Goal: Task Accomplishment & Management: Manage account settings

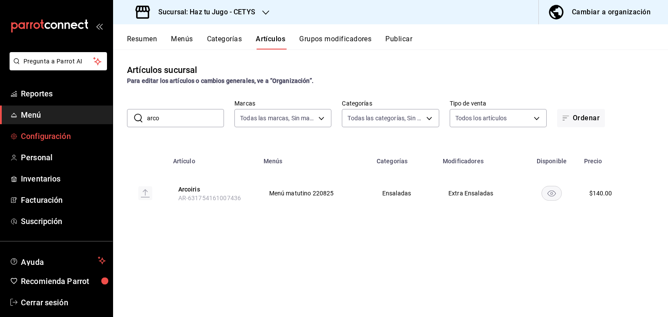
click at [80, 130] on span "Configuración" at bounding box center [63, 136] width 85 height 12
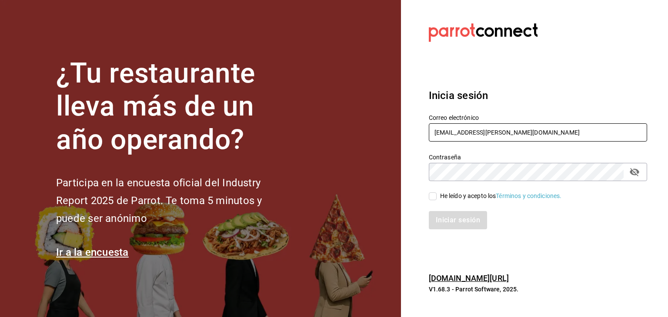
click at [482, 127] on input "karime.ruiz@uabc.edu.mx" at bounding box center [538, 132] width 218 height 18
type input "Htjdelnoroeste@gmail.com"
click at [430, 194] on input "He leído y acepto los Términos y condiciones." at bounding box center [433, 197] width 8 height 8
checkbox input "true"
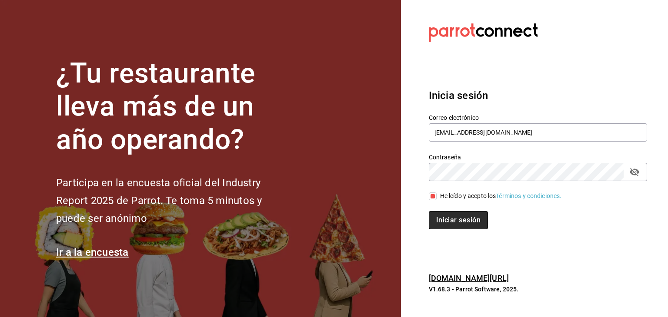
click at [447, 220] on button "Iniciar sesión" at bounding box center [458, 220] width 59 height 18
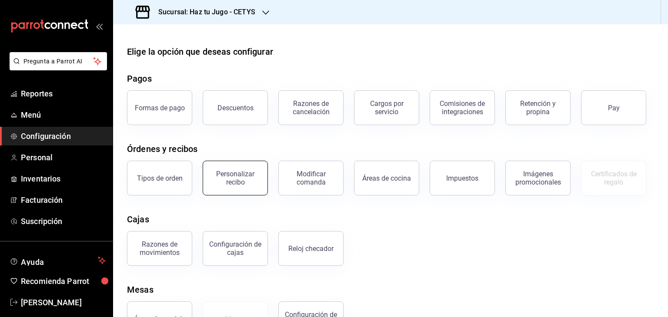
click at [239, 178] on div "Personalizar recibo" at bounding box center [235, 178] width 54 height 17
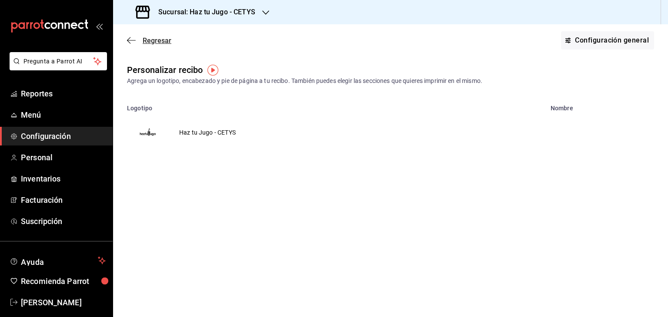
click at [133, 40] on icon "button" at bounding box center [131, 41] width 9 height 8
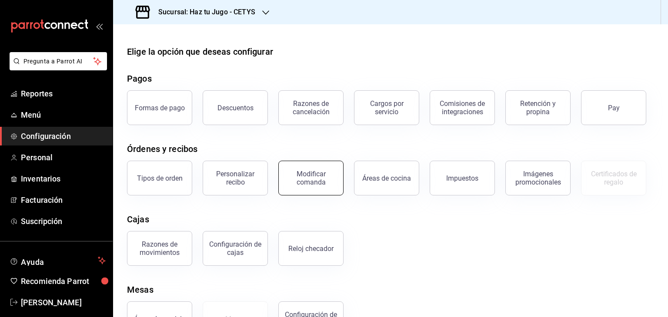
click at [307, 176] on div "Modificar comanda" at bounding box center [311, 178] width 54 height 17
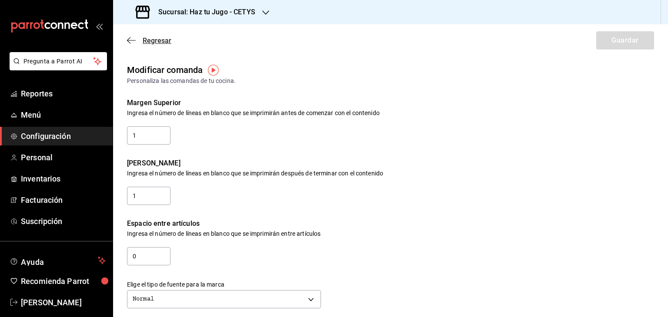
click at [131, 40] on icon "button" at bounding box center [131, 41] width 9 height 8
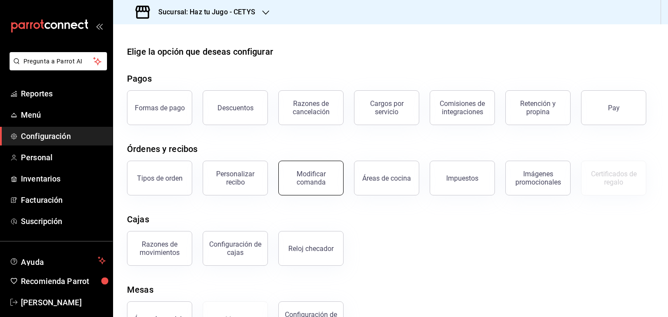
click at [302, 180] on div "Modificar comanda" at bounding box center [311, 178] width 54 height 17
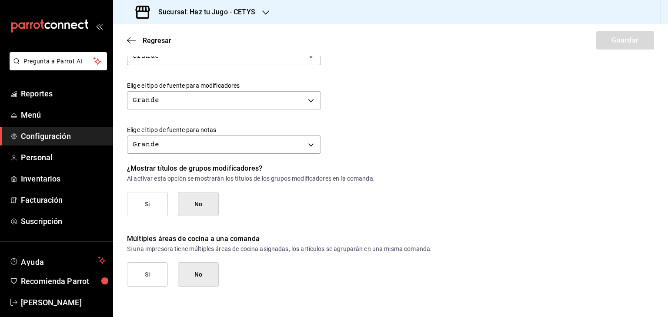
scroll to position [377, 0]
click at [199, 275] on button "No" at bounding box center [198, 274] width 41 height 24
click at [193, 281] on button "No" at bounding box center [198, 274] width 41 height 24
click at [130, 40] on icon "button" at bounding box center [131, 41] width 9 height 8
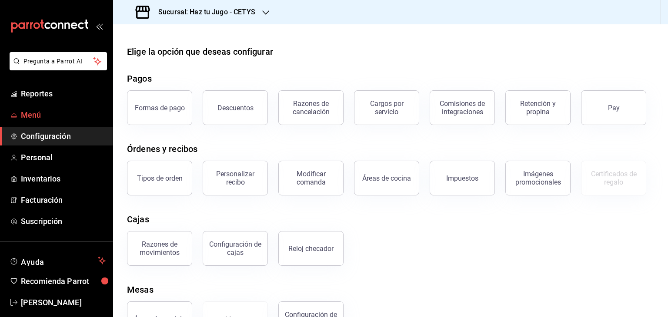
click at [67, 116] on span "Menú" at bounding box center [63, 115] width 85 height 12
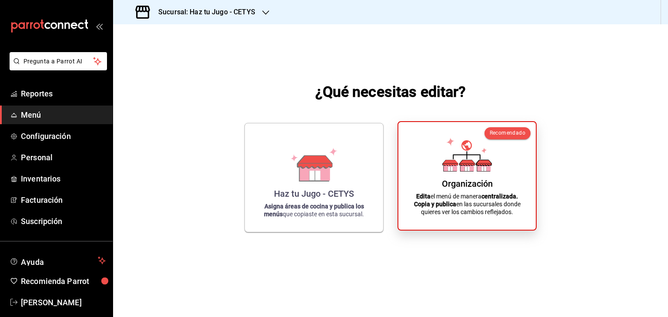
click at [457, 211] on p "Edita el menú de manera centralizada. Copia y publica en las sucursales donde q…" at bounding box center [467, 204] width 117 height 23
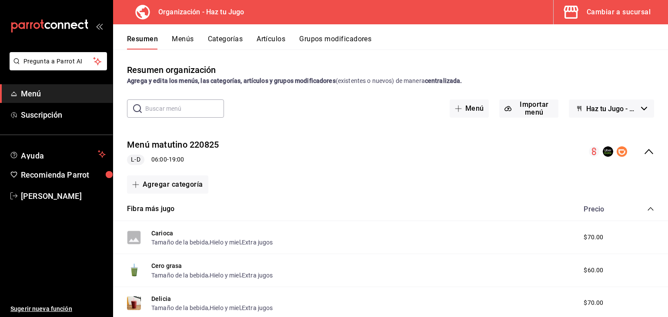
click at [230, 41] on button "Categorías" at bounding box center [225, 42] width 35 height 15
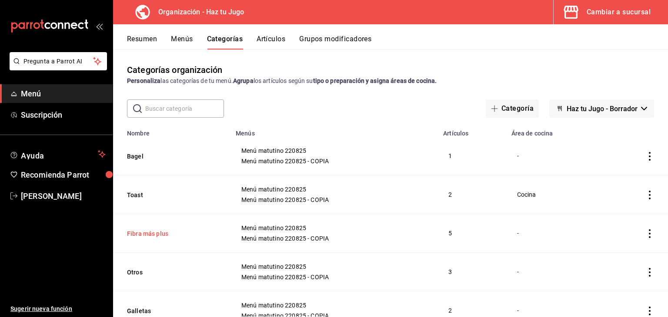
click at [151, 234] on button "Fibra más plus" at bounding box center [170, 234] width 87 height 9
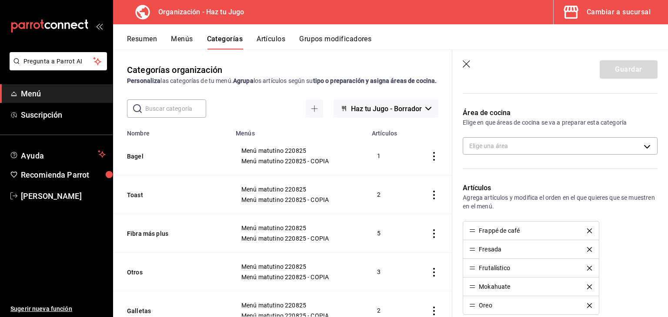
scroll to position [150, 0]
click at [635, 145] on body "Pregunta a Parrot AI Menú Suscripción Ayuda Recomienda Parrot [PERSON_NAME] Sug…" at bounding box center [334, 158] width 668 height 317
click at [464, 61] on div at bounding box center [334, 158] width 668 height 317
click at [464, 61] on icon "button" at bounding box center [467, 64] width 9 height 9
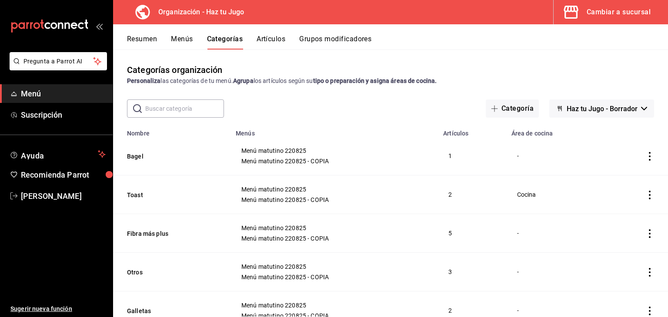
click at [150, 40] on button "Resumen" at bounding box center [142, 42] width 30 height 15
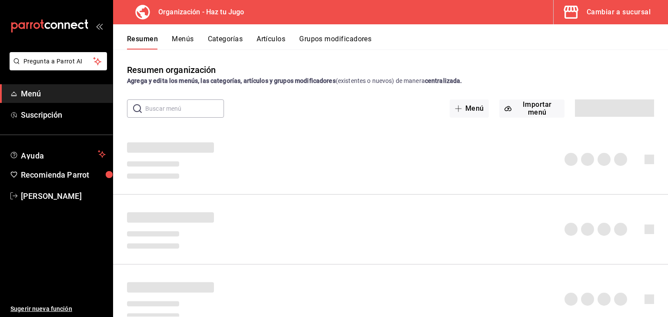
click at [186, 40] on button "Menús" at bounding box center [183, 42] width 22 height 15
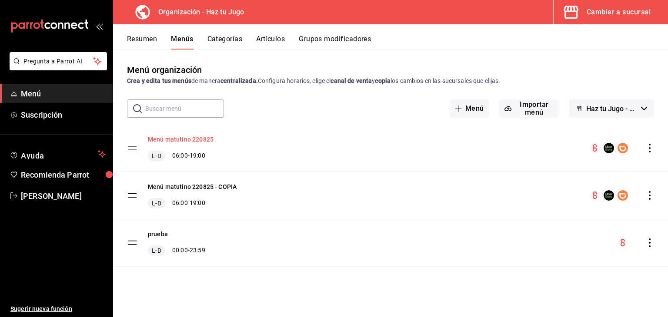
click at [197, 138] on button "Menú matutino 220825" at bounding box center [181, 139] width 66 height 9
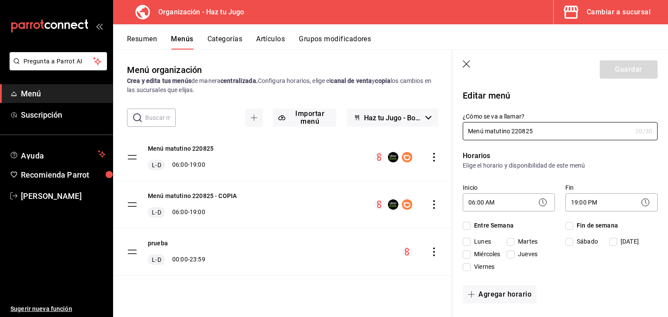
checkbox input "true"
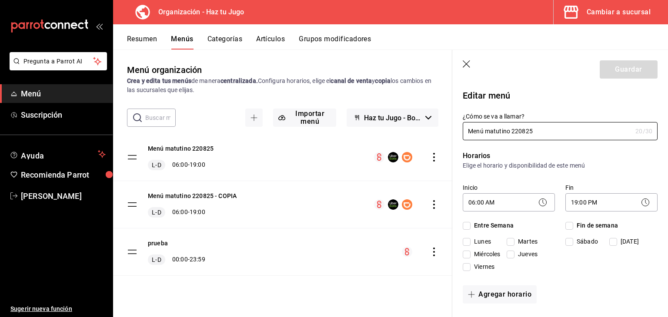
checkbox input "true"
click at [237, 42] on button "Categorías" at bounding box center [224, 42] width 35 height 15
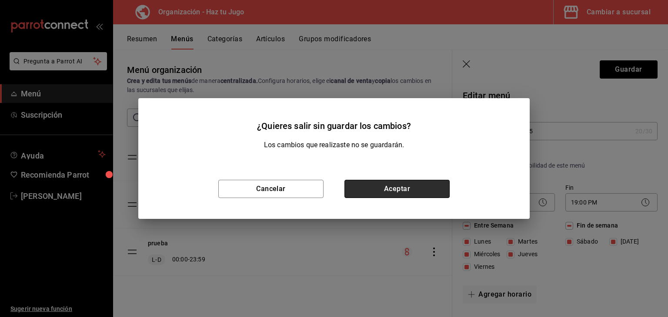
click at [359, 192] on button "Aceptar" at bounding box center [396, 189] width 105 height 18
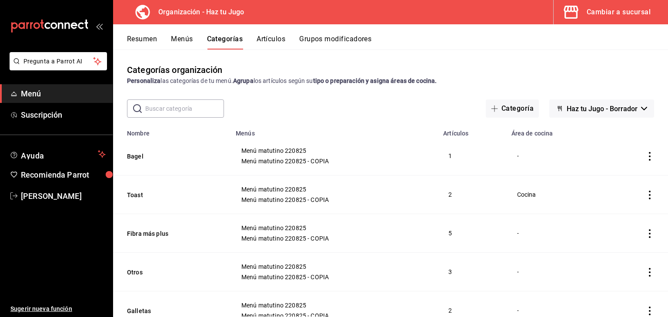
click at [588, 9] on div "Cambiar a sucursal" at bounding box center [619, 12] width 64 height 12
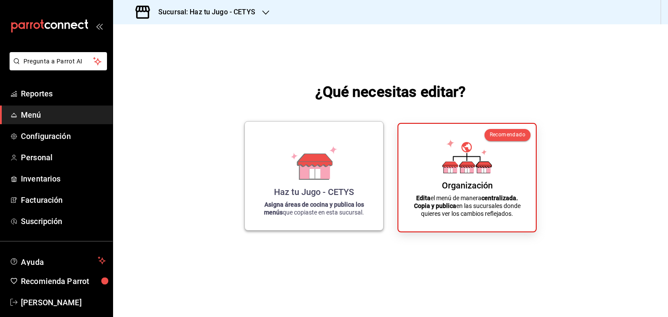
click at [343, 170] on div "Haz tu Jugo - CETYS Asigna áreas de cocina y publica los menús que copiaste en …" at bounding box center [313, 176] width 117 height 95
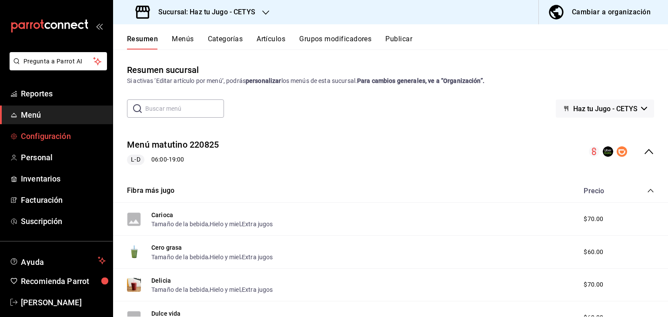
click at [53, 142] on span "Configuración" at bounding box center [63, 136] width 85 height 12
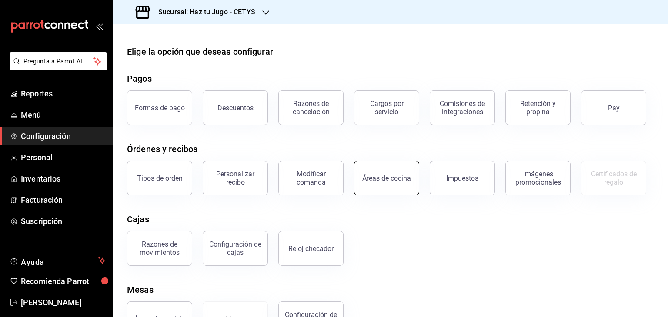
click at [400, 187] on button "Áreas de cocina" at bounding box center [386, 178] width 65 height 35
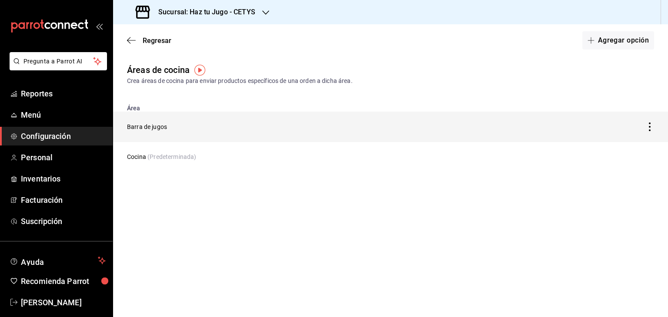
click at [650, 127] on icon "discountsTable" at bounding box center [650, 127] width 2 height 9
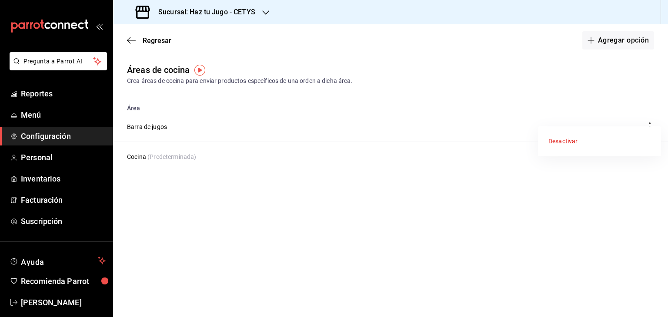
click at [570, 85] on div at bounding box center [334, 158] width 668 height 317
click at [129, 42] on icon "button" at bounding box center [131, 41] width 9 height 8
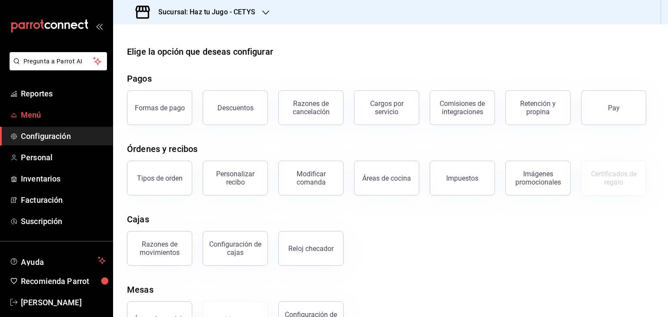
click at [42, 110] on span "Menú" at bounding box center [63, 115] width 85 height 12
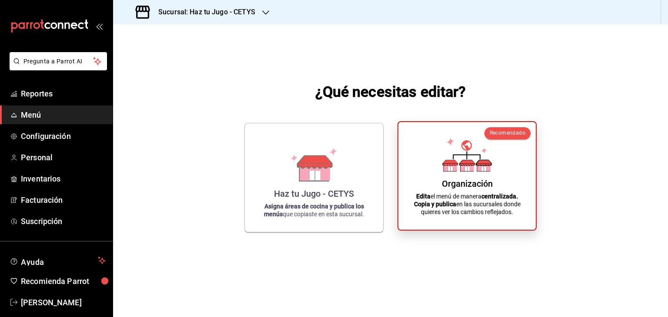
click at [451, 199] on p "Edita el menú de manera centralizada. Copia y publica en las sucursales donde q…" at bounding box center [467, 204] width 117 height 23
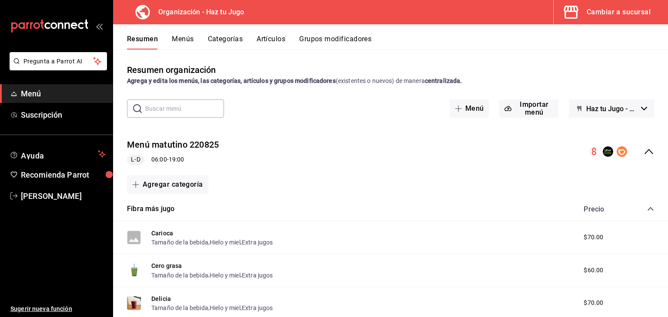
click at [189, 40] on button "Menús" at bounding box center [183, 42] width 22 height 15
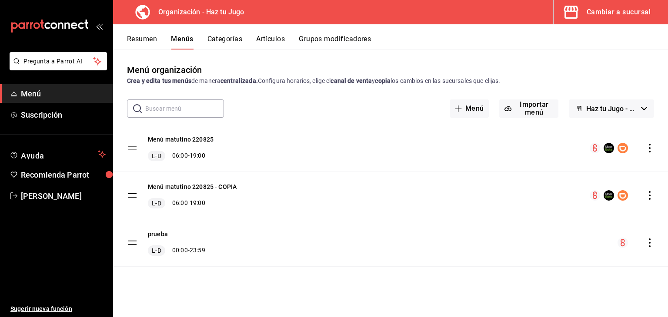
click at [641, 108] on icon "button" at bounding box center [644, 108] width 6 height 3
click at [641, 108] on div at bounding box center [334, 158] width 668 height 317
click at [648, 153] on div "menu-maker-table" at bounding box center [622, 148] width 64 height 10
click at [651, 148] on icon "actions" at bounding box center [649, 148] width 9 height 9
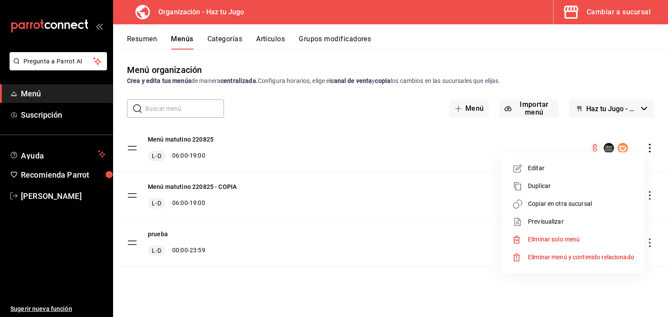
click at [520, 174] on li "Editar" at bounding box center [573, 169] width 136 height 18
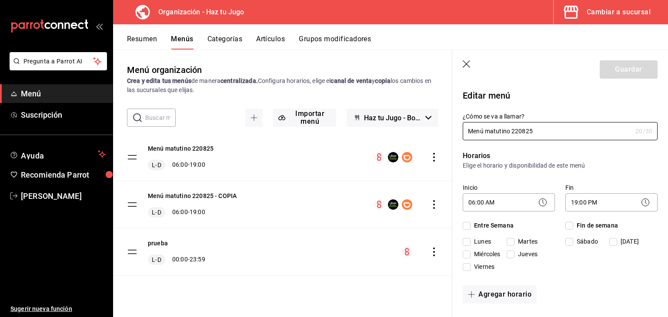
checkbox input "true"
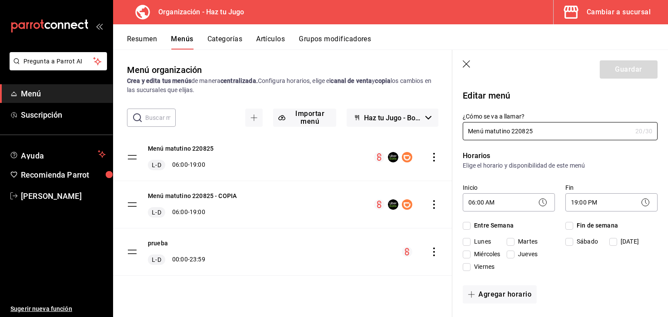
checkbox input "true"
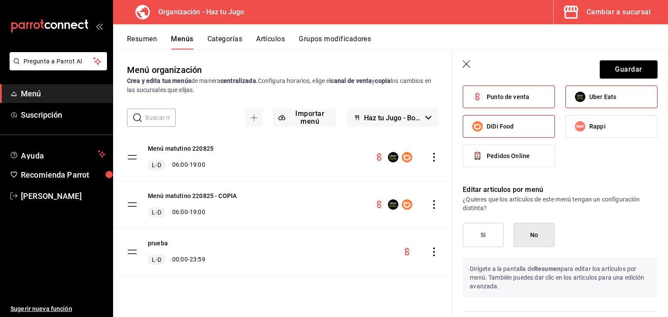
scroll to position [609, 0]
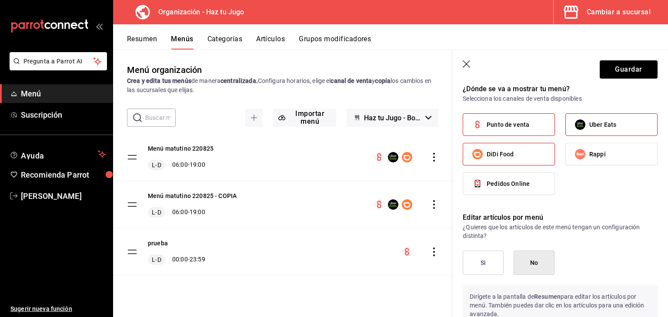
click at [466, 64] on icon "button" at bounding box center [467, 64] width 9 height 9
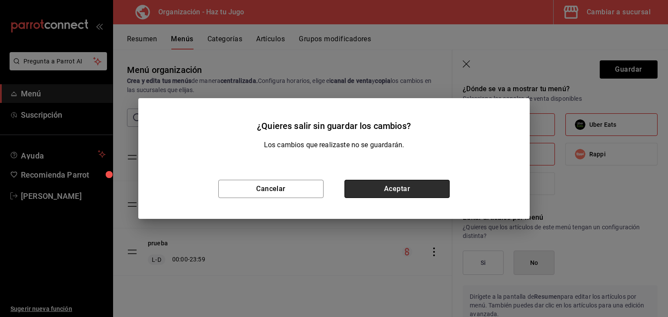
click at [376, 195] on button "Aceptar" at bounding box center [396, 189] width 105 height 18
checkbox input "false"
type input "1755972845418"
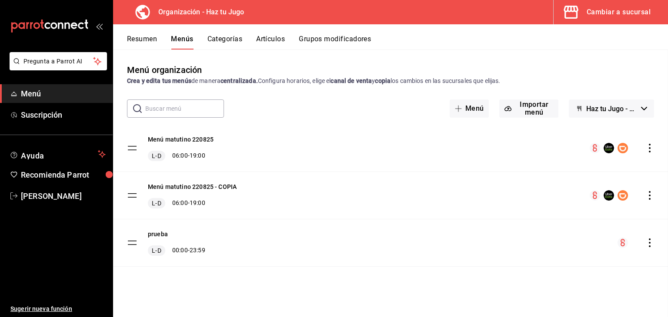
checkbox input "false"
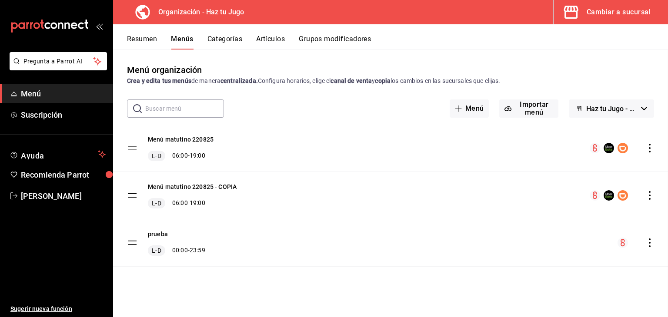
checkbox input "false"
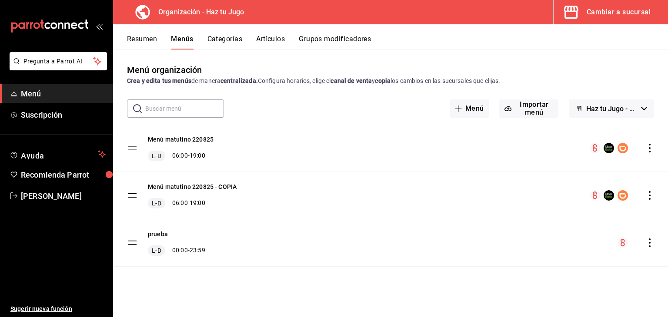
click at [235, 42] on button "Categorías" at bounding box center [224, 42] width 35 height 15
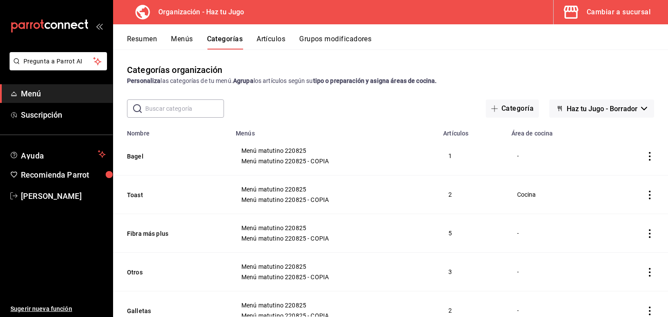
click at [645, 159] on icon "actions" at bounding box center [649, 156] width 9 height 9
click at [618, 180] on span "Editar" at bounding box center [617, 177] width 23 height 9
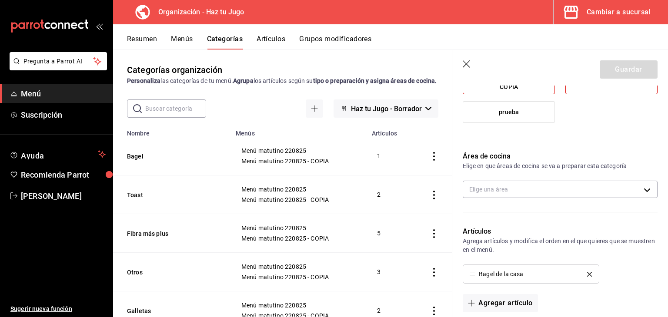
scroll to position [116, 0]
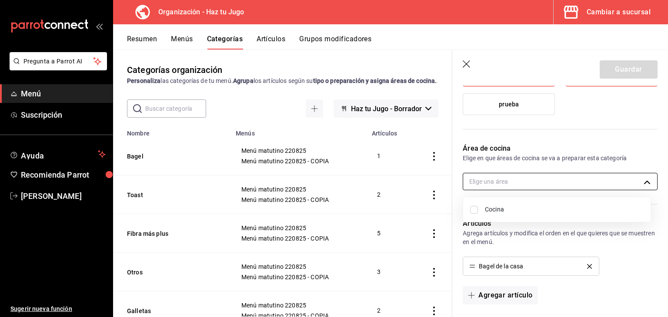
click at [574, 183] on body "Pregunta a Parrot AI Menú Suscripción Ayuda Recomienda Parrot [PERSON_NAME] Sug…" at bounding box center [334, 158] width 668 height 317
click at [500, 178] on div at bounding box center [334, 158] width 668 height 317
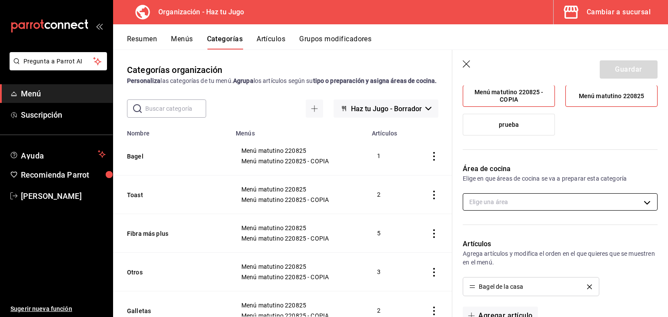
scroll to position [96, 0]
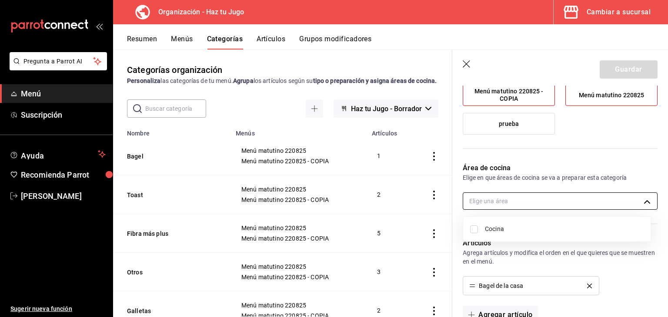
click at [609, 200] on body "Pregunta a Parrot AI Menú Suscripción Ayuda Recomienda Parrot [PERSON_NAME] Sug…" at bounding box center [334, 158] width 668 height 317
click at [467, 64] on div at bounding box center [334, 158] width 668 height 317
click at [607, 8] on div "Cambiar a sucursal" at bounding box center [619, 12] width 64 height 12
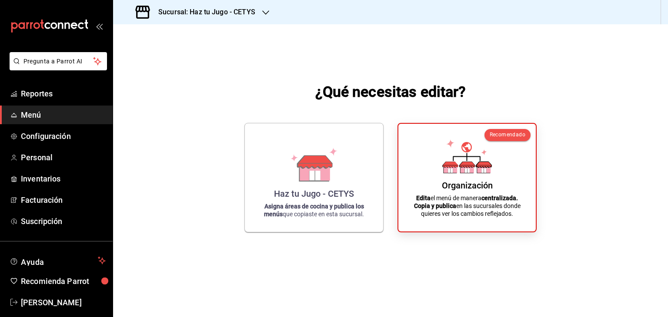
click at [327, 186] on div "Haz tu Jugo - CETYS Asigna áreas de cocina y publica los menús que copiaste en …" at bounding box center [313, 177] width 117 height 95
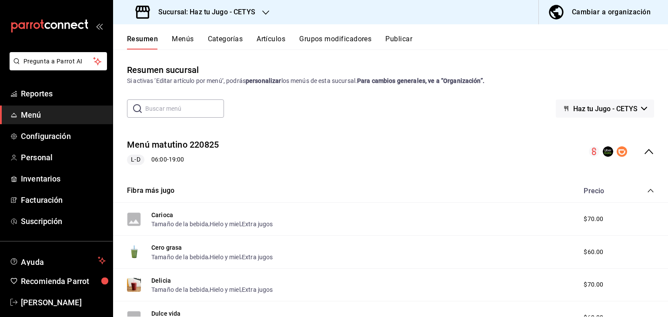
click at [216, 38] on button "Categorías" at bounding box center [225, 42] width 35 height 15
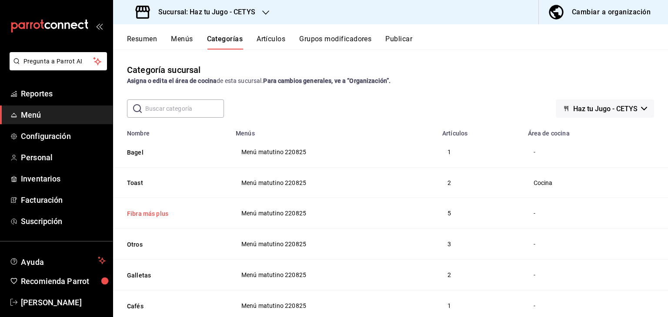
click at [155, 213] on button "Fibra más plus" at bounding box center [170, 214] width 87 height 9
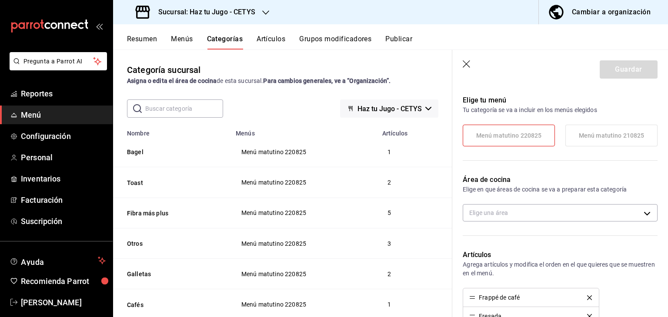
scroll to position [113, 0]
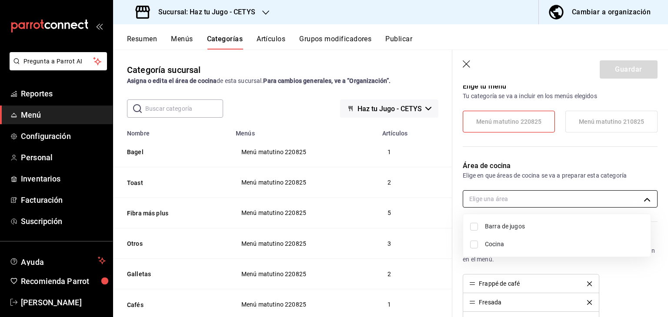
click at [637, 203] on body "Pregunta a Parrot AI Reportes Menú Configuración Personal Inventarios Facturaci…" at bounding box center [334, 158] width 668 height 317
click at [470, 233] on li "Barra de jugos" at bounding box center [556, 227] width 187 height 18
type input "f206f647-92bd-496a-b0f8-2aa570253bbd"
checkbox input "true"
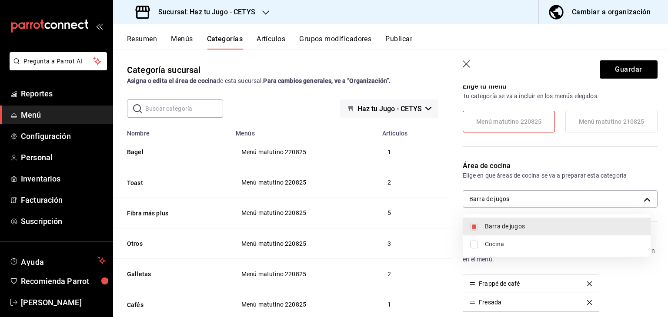
drag, startPoint x: 667, startPoint y: 133, endPoint x: 667, endPoint y: 184, distance: 51.3
click at [667, 184] on div at bounding box center [334, 158] width 668 height 317
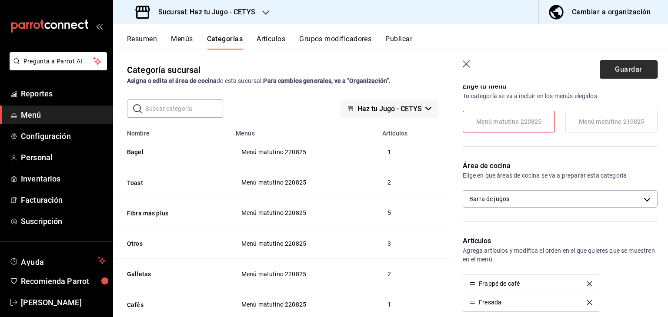
click at [629, 68] on button "Guardar" at bounding box center [629, 69] width 58 height 18
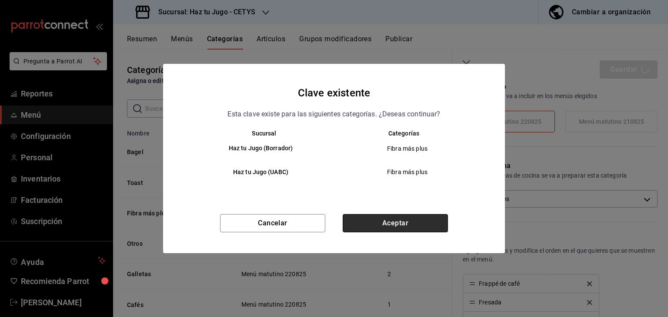
click at [390, 221] on button "Aceptar" at bounding box center [395, 223] width 105 height 18
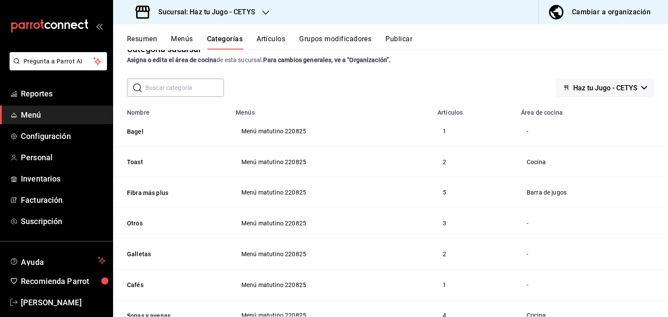
scroll to position [10, 0]
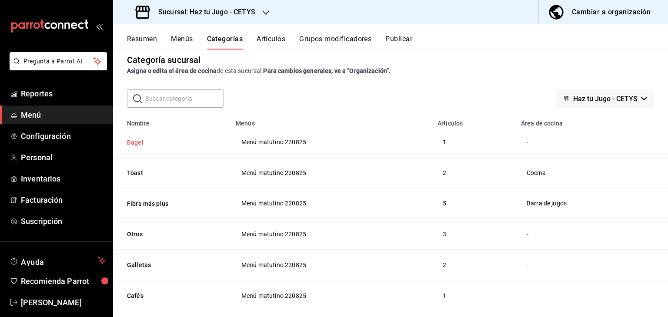
click at [135, 138] on button "Bagel" at bounding box center [170, 142] width 87 height 9
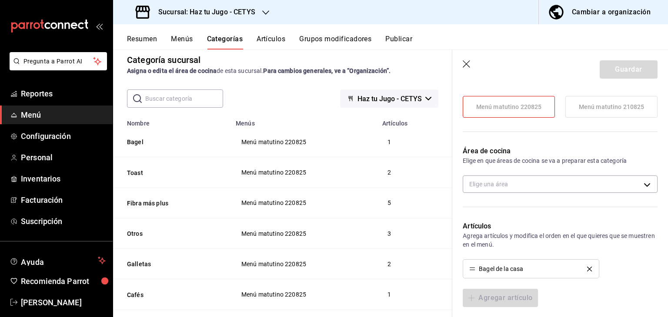
scroll to position [130, 0]
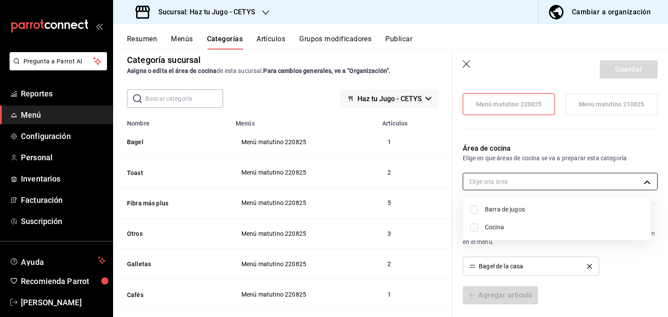
click at [637, 181] on body "Pregunta a Parrot AI Reportes Menú Configuración Personal Inventarios Facturaci…" at bounding box center [334, 158] width 668 height 317
click at [494, 224] on span "Cocina" at bounding box center [564, 227] width 159 height 9
type input "2b68d265-a68f-4348-adb0-757d9d98ace5"
checkbox input "true"
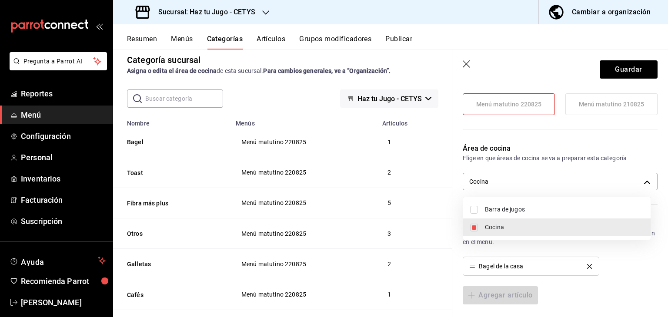
click at [614, 73] on div at bounding box center [334, 158] width 668 height 317
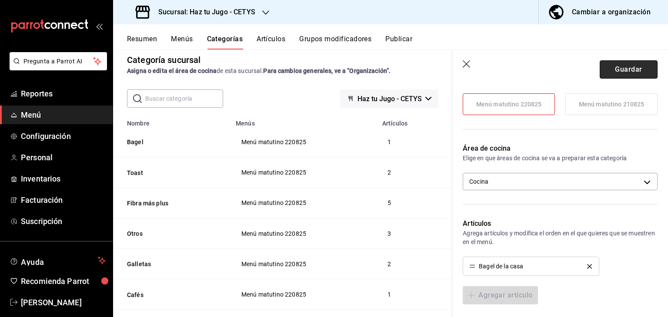
click at [634, 67] on button "Guardar" at bounding box center [629, 69] width 58 height 18
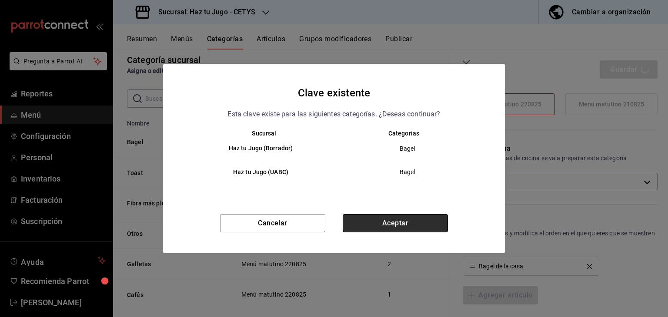
click at [416, 223] on button "Aceptar" at bounding box center [395, 223] width 105 height 18
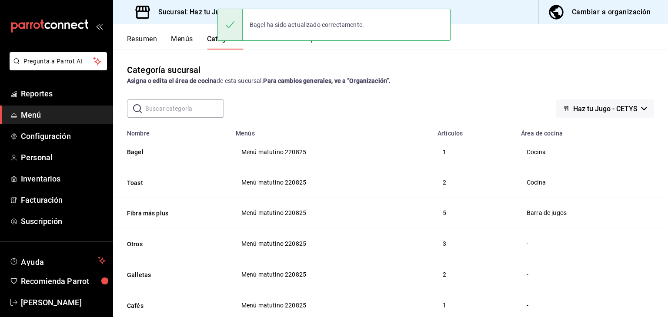
click at [206, 7] on h3 "Sucursal: Haz tu Jugo - CETYS" at bounding box center [203, 12] width 104 height 10
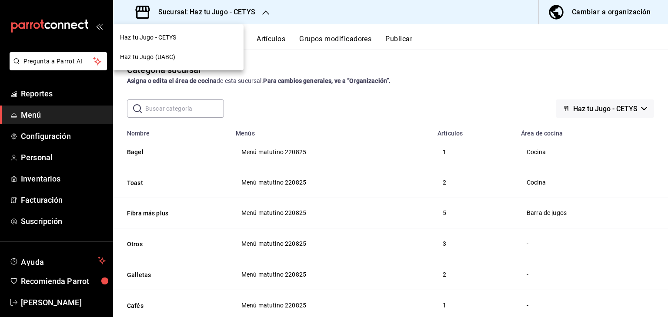
click at [198, 13] on div at bounding box center [334, 158] width 668 height 317
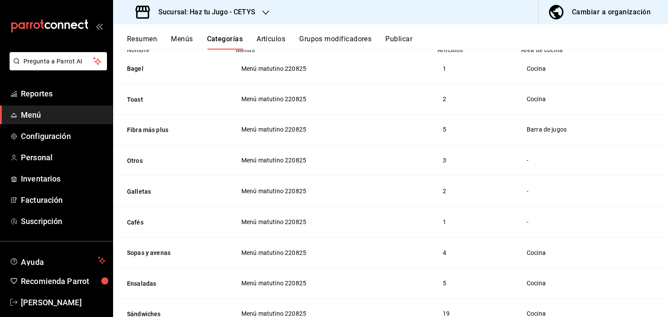
scroll to position [100, 0]
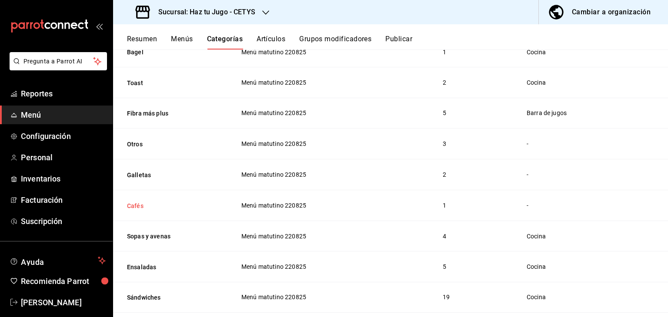
click at [134, 205] on button "Cafés" at bounding box center [170, 206] width 87 height 9
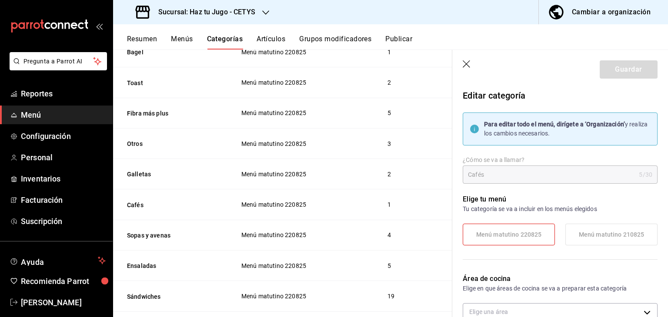
click at [467, 66] on icon "button" at bounding box center [467, 64] width 9 height 9
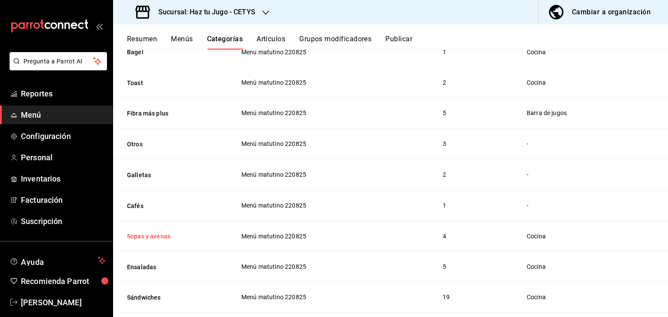
click at [146, 239] on button "Sopas y avenas" at bounding box center [170, 236] width 87 height 9
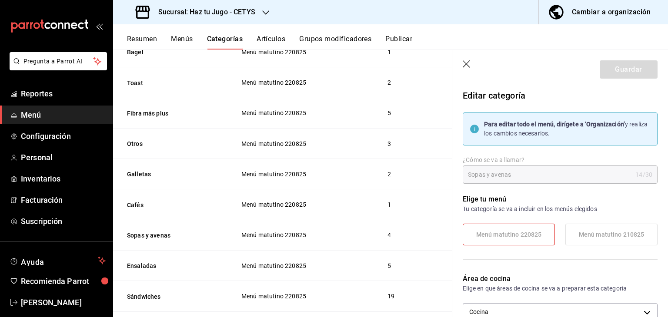
click at [470, 61] on icon "button" at bounding box center [467, 64] width 9 height 9
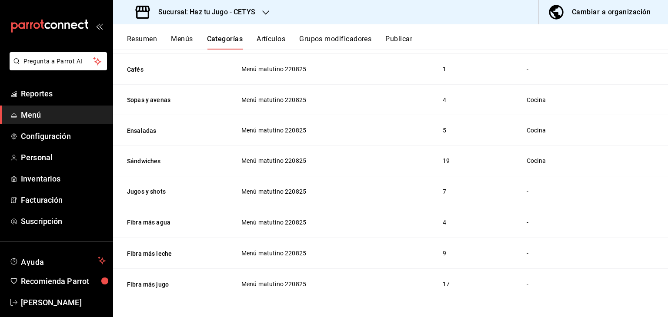
scroll to position [240, 0]
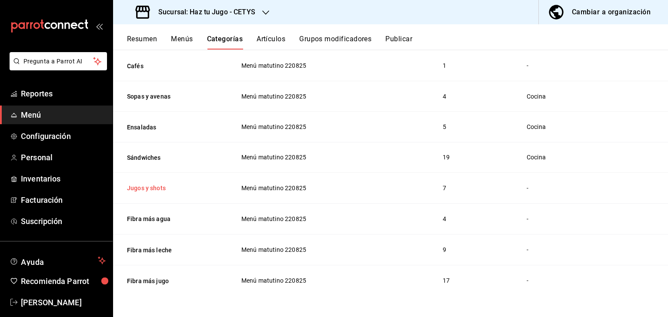
click at [143, 186] on button "Jugos y shots" at bounding box center [170, 188] width 87 height 9
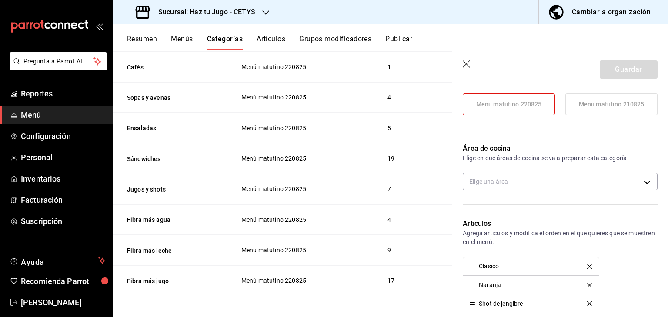
scroll to position [133, 0]
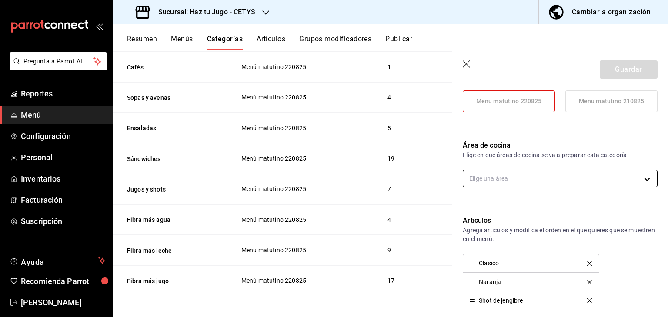
click at [611, 177] on body "Pregunta a Parrot AI Reportes Menú Configuración Personal Inventarios Facturaci…" at bounding box center [334, 158] width 668 height 317
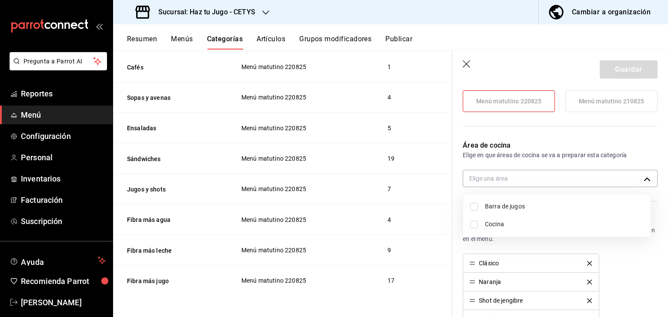
click at [522, 208] on span "Barra de jugos" at bounding box center [564, 206] width 159 height 9
type input "f206f647-92bd-496a-b0f8-2aa570253bbd"
checkbox input "true"
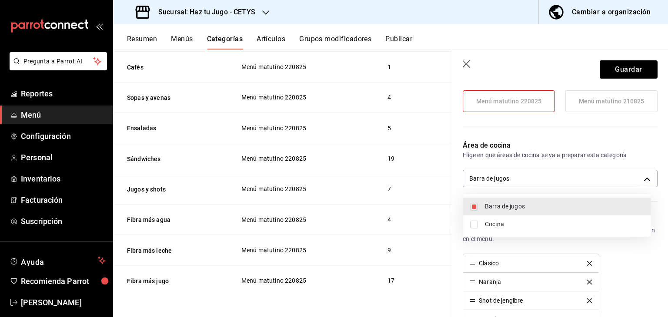
click at [643, 70] on div at bounding box center [334, 158] width 668 height 317
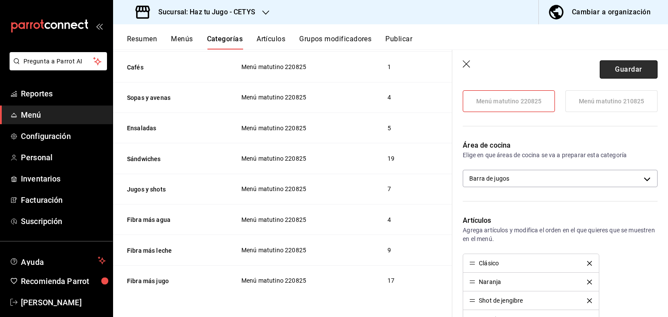
click at [629, 70] on button "Guardar" at bounding box center [629, 69] width 58 height 18
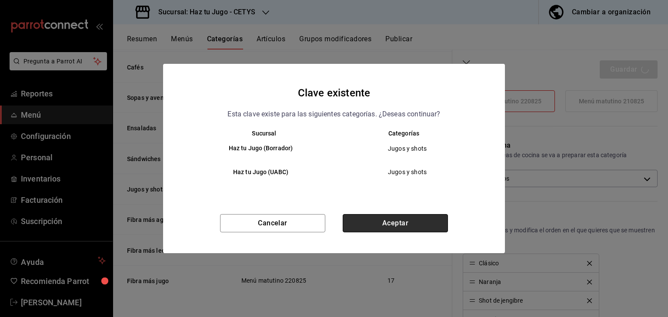
click at [371, 222] on button "Aceptar" at bounding box center [395, 223] width 105 height 18
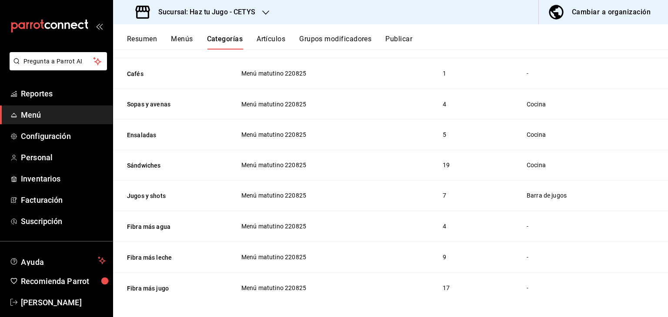
scroll to position [240, 0]
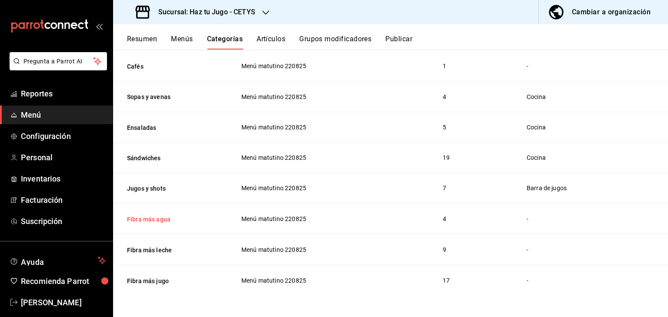
click at [172, 217] on button "Fibra más agua" at bounding box center [170, 219] width 87 height 9
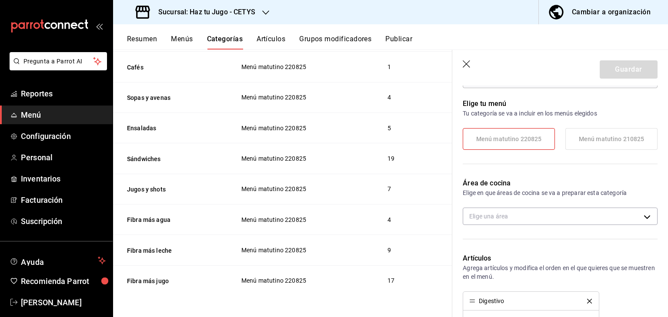
scroll to position [108, 0]
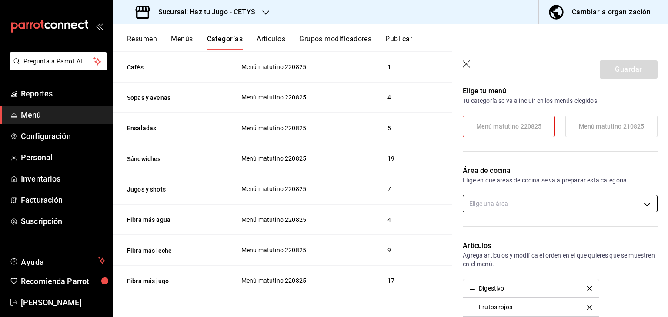
click at [593, 207] on body "Pregunta a Parrot AI Reportes Menú Configuración Personal Inventarios Facturaci…" at bounding box center [334, 158] width 668 height 317
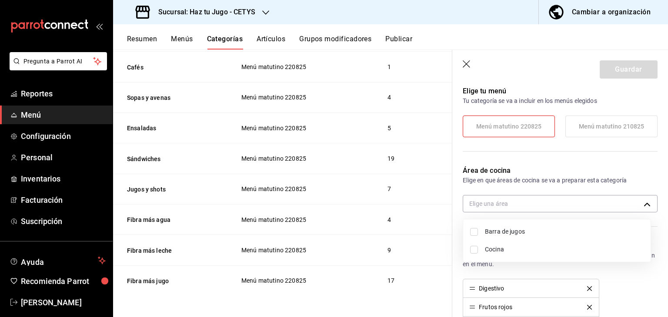
click at [517, 231] on span "Barra de jugos" at bounding box center [564, 231] width 159 height 9
type input "f206f647-92bd-496a-b0f8-2aa570253bbd"
checkbox input "true"
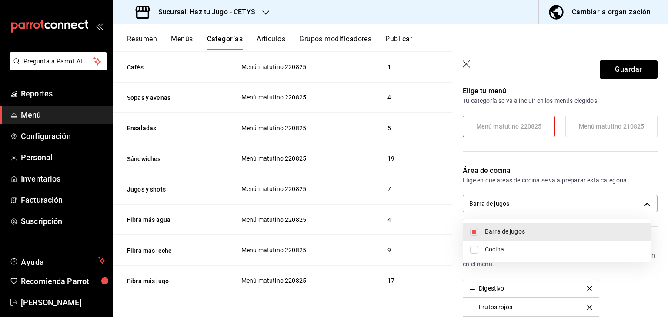
click at [626, 75] on div at bounding box center [334, 158] width 668 height 317
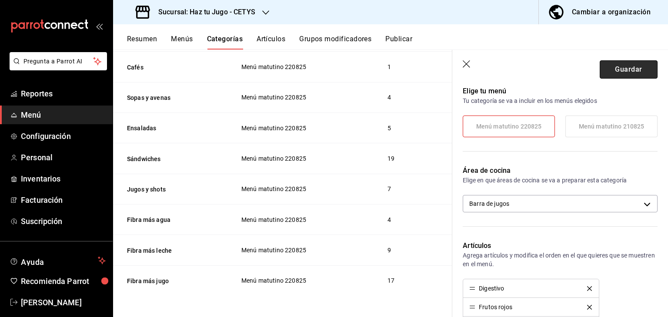
click at [625, 71] on button "Guardar" at bounding box center [629, 69] width 58 height 18
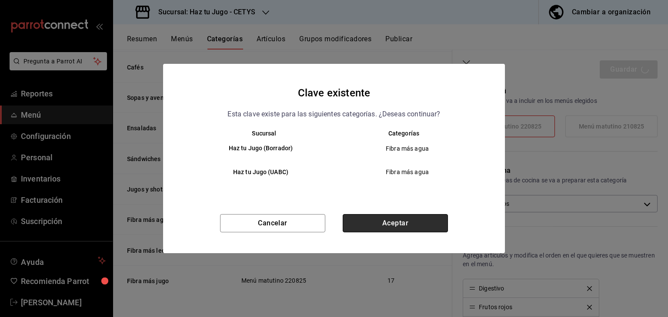
click at [423, 226] on button "Aceptar" at bounding box center [395, 223] width 105 height 18
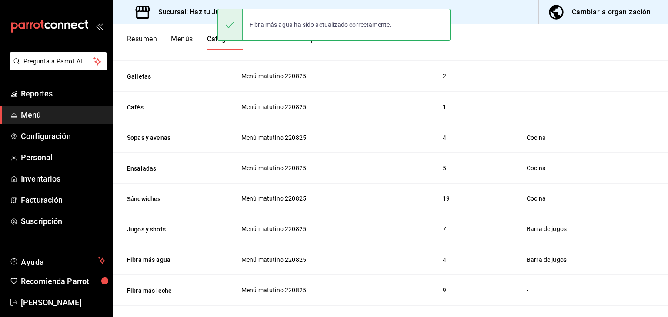
scroll to position [239, 0]
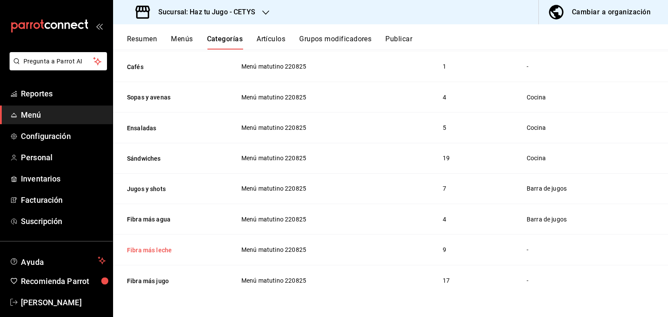
click at [155, 251] on button "Fibra más leche" at bounding box center [170, 250] width 87 height 9
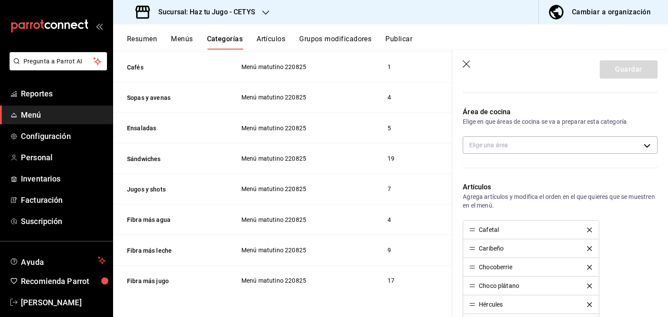
scroll to position [189, 0]
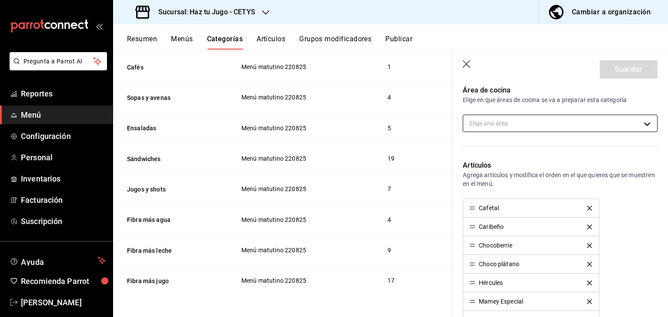
click at [614, 127] on body "Pregunta a Parrot AI Reportes Menú Configuración Personal Inventarios Facturaci…" at bounding box center [334, 158] width 668 height 317
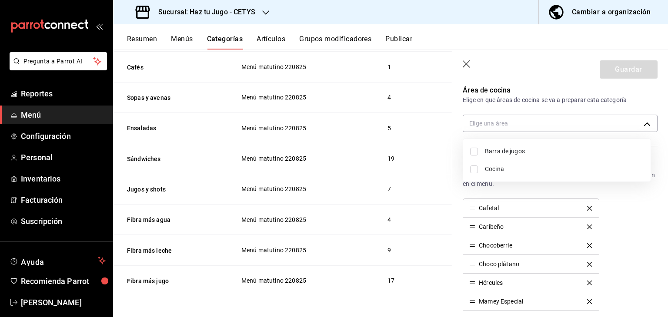
click at [559, 152] on span "Barra de jugos" at bounding box center [564, 151] width 159 height 9
type input "f206f647-92bd-496a-b0f8-2aa570253bbd"
checkbox input "true"
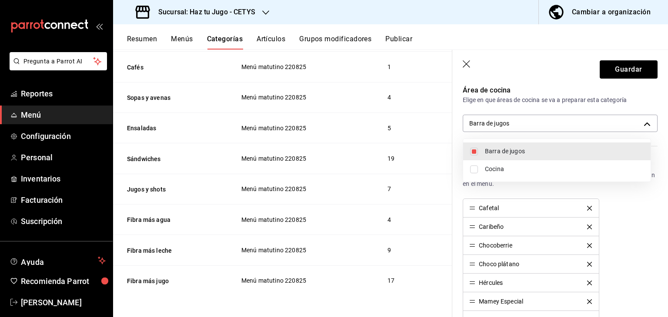
click at [637, 70] on div at bounding box center [334, 158] width 668 height 317
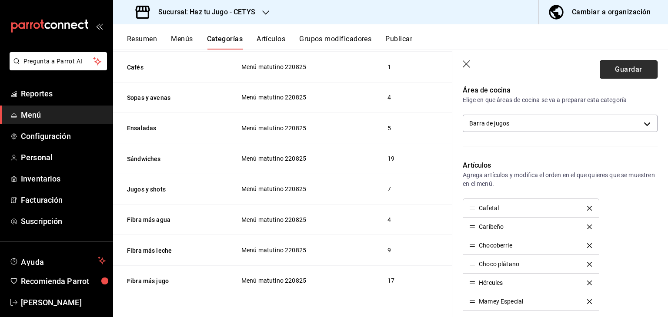
click at [617, 65] on button "Guardar" at bounding box center [629, 69] width 58 height 18
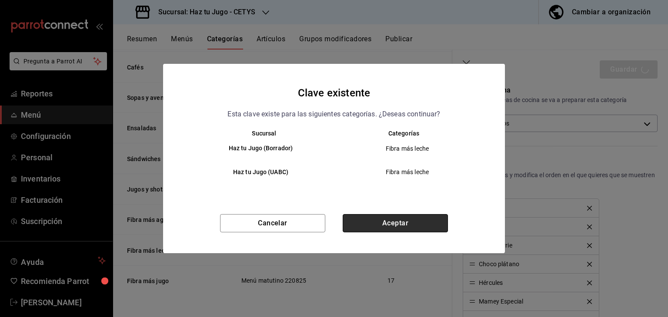
click at [383, 225] on button "Aceptar" at bounding box center [395, 223] width 105 height 18
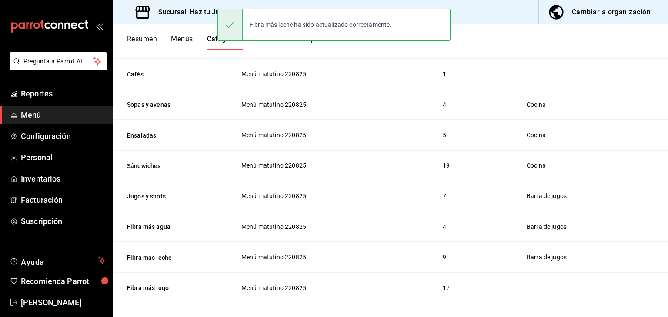
scroll to position [239, 0]
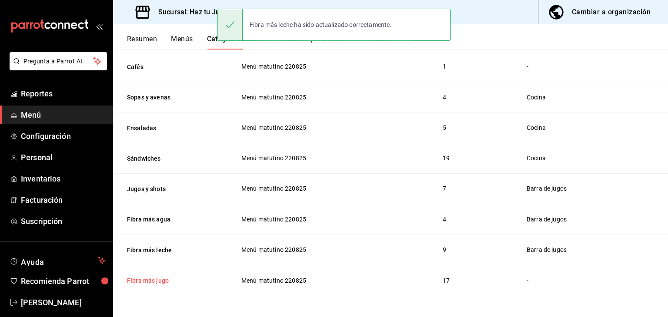
click at [153, 280] on button "Fibra más jugo" at bounding box center [170, 281] width 87 height 9
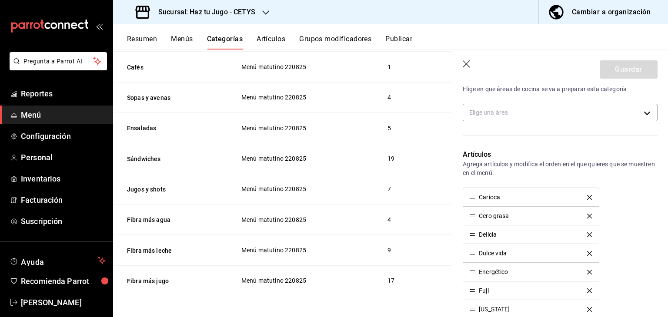
scroll to position [216, 0]
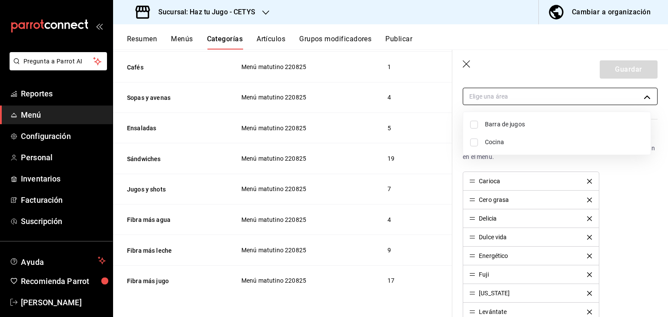
click at [623, 97] on body "Pregunta a Parrot AI Reportes Menú Configuración Personal Inventarios Facturaci…" at bounding box center [334, 158] width 668 height 317
click at [540, 122] on span "Barra de jugos" at bounding box center [564, 124] width 159 height 9
type input "f206f647-92bd-496a-b0f8-2aa570253bbd"
checkbox input "true"
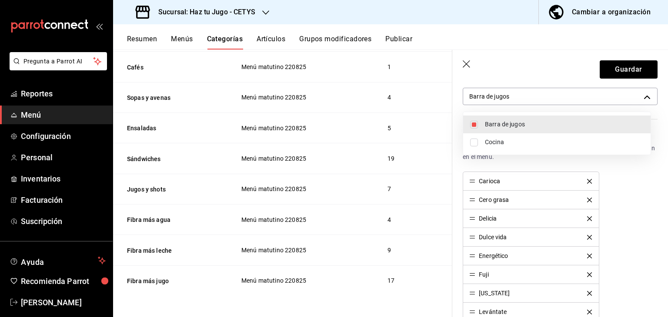
click at [634, 68] on div at bounding box center [334, 158] width 668 height 317
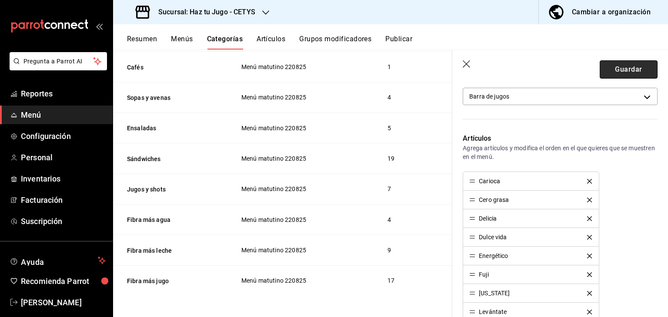
click at [618, 68] on button "Guardar" at bounding box center [629, 69] width 58 height 18
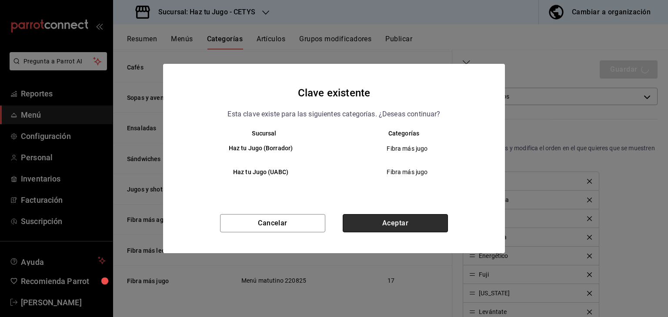
click at [401, 223] on button "Aceptar" at bounding box center [395, 223] width 105 height 18
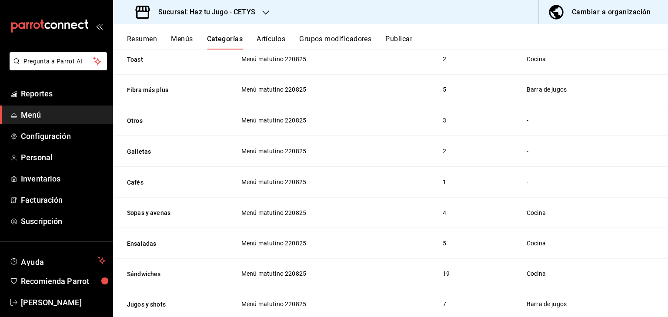
scroll to position [123, 0]
click at [144, 152] on button "Galletas" at bounding box center [170, 152] width 87 height 9
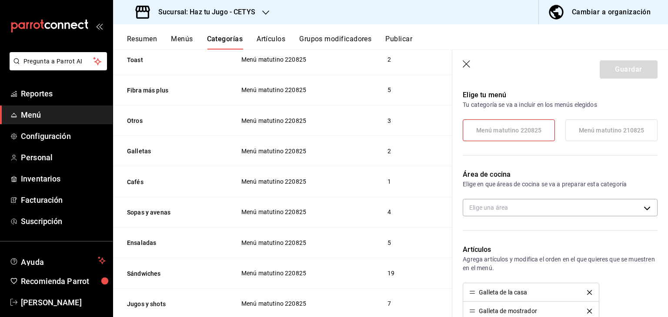
scroll to position [110, 0]
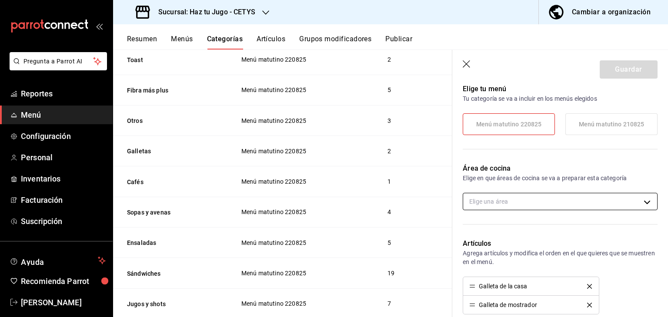
click at [573, 202] on body "Pregunta a Parrot AI Reportes Menú Configuración Personal Inventarios Facturaci…" at bounding box center [334, 158] width 668 height 317
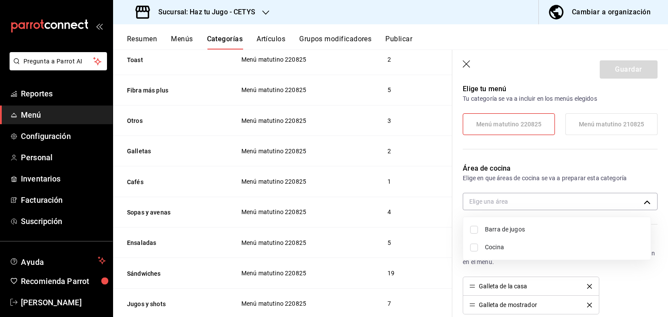
click at [482, 250] on li "Cocina" at bounding box center [556, 248] width 187 height 18
type input "2b68d265-a68f-4348-adb0-757d9d98ace5"
checkbox input "true"
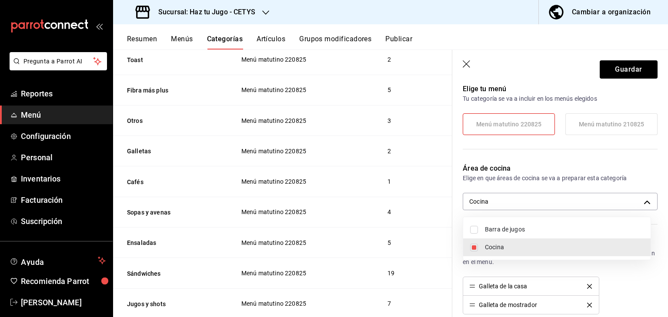
click at [619, 65] on div at bounding box center [334, 158] width 668 height 317
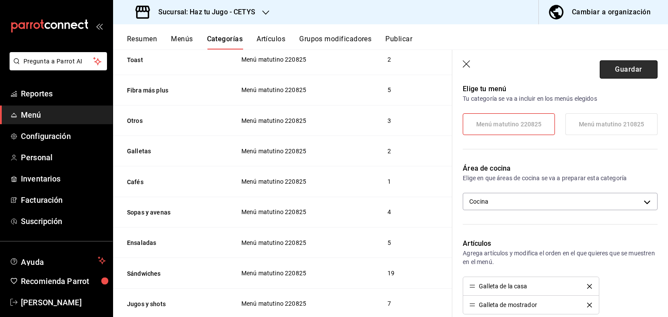
click at [622, 68] on button "Guardar" at bounding box center [629, 69] width 58 height 18
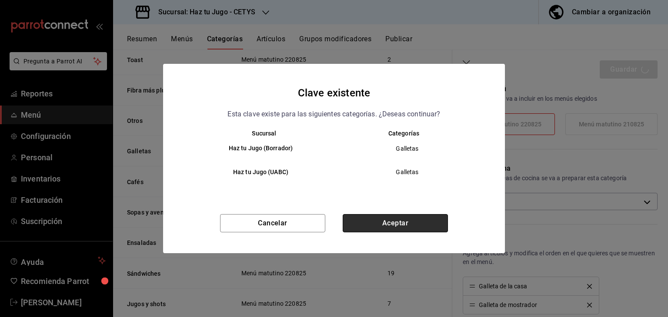
click at [403, 230] on button "Aceptar" at bounding box center [395, 223] width 105 height 18
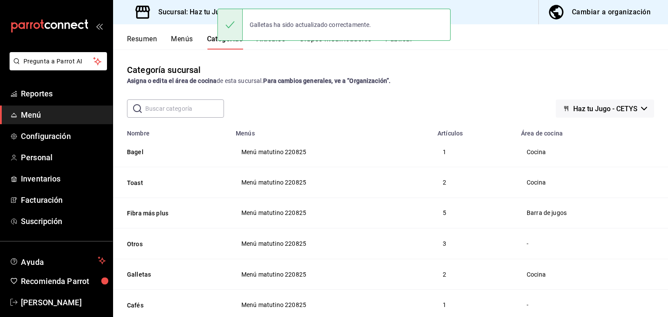
click at [187, 13] on h3 "Sucursal: Haz tu Jugo - CETYS" at bounding box center [203, 12] width 104 height 10
click at [180, 35] on div "Haz tu Jugo - CETYS" at bounding box center [178, 37] width 117 height 9
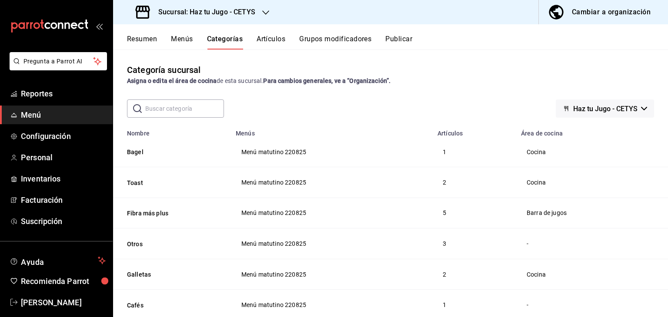
click at [211, 0] on div "Sucursal: Haz tu Jugo - CETYS" at bounding box center [196, 12] width 153 height 24
click at [173, 62] on div "Haz tu Jugo (UABC)" at bounding box center [178, 57] width 130 height 20
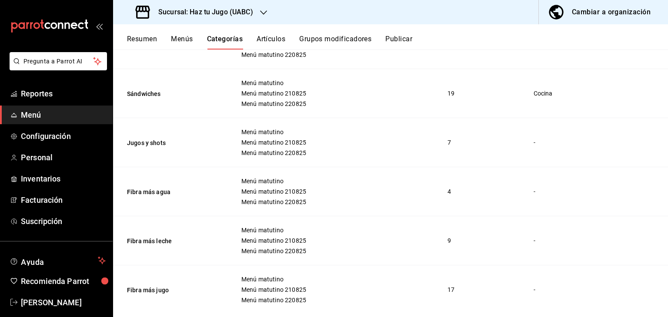
scroll to position [465, 0]
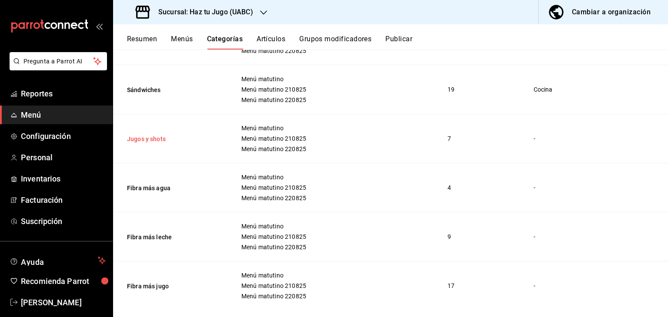
click at [155, 135] on button "Jugos y shots" at bounding box center [170, 139] width 87 height 9
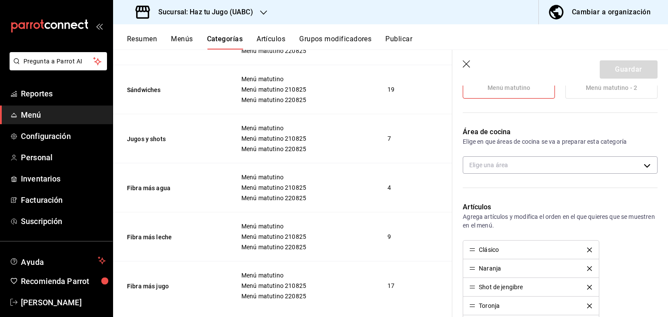
scroll to position [178, 0]
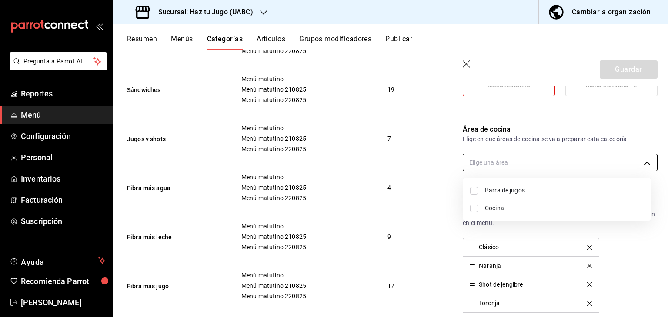
click at [612, 161] on body "Pregunta a Parrot AI Reportes Menú Configuración Personal Inventarios Facturaci…" at bounding box center [334, 158] width 668 height 317
click at [517, 191] on span "Barra de jugos" at bounding box center [564, 190] width 159 height 9
type input "e4a7ee07-0022-4a27-8dec-62c345d72446"
checkbox input "true"
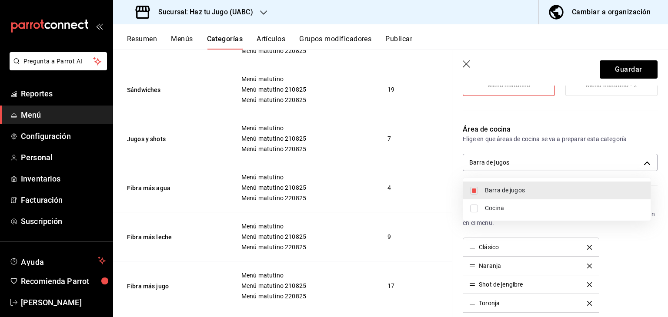
click at [626, 72] on div at bounding box center [334, 158] width 668 height 317
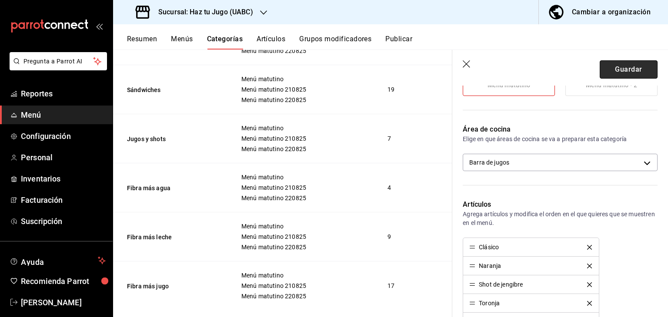
click at [630, 73] on button "Guardar" at bounding box center [629, 69] width 58 height 18
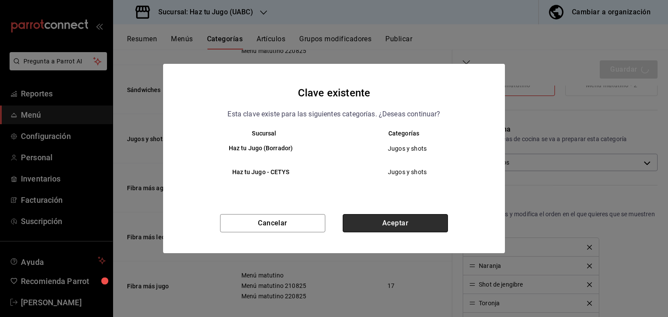
click at [391, 219] on button "Aceptar" at bounding box center [395, 223] width 105 height 18
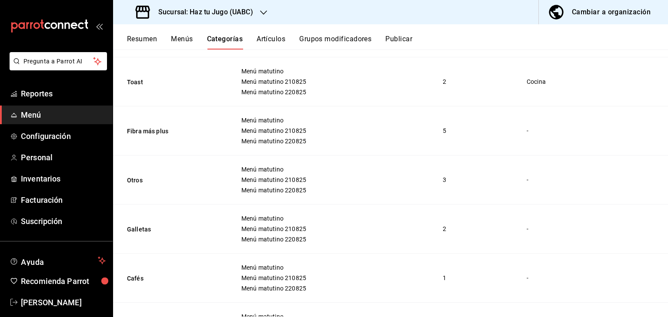
scroll to position [130, 0]
click at [160, 128] on button "Fibra más plus" at bounding box center [170, 130] width 87 height 9
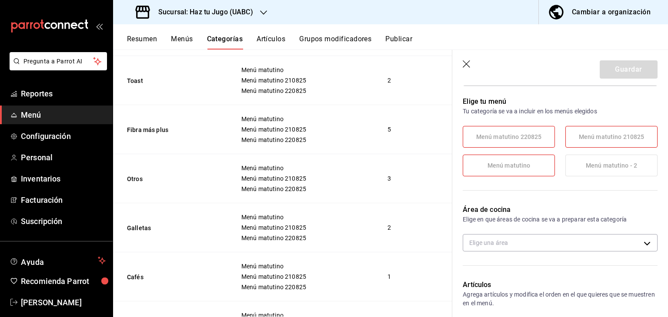
scroll to position [99, 0]
click at [497, 237] on body "Pregunta a Parrot AI Reportes Menú Configuración Personal Inventarios Facturaci…" at bounding box center [334, 158] width 668 height 317
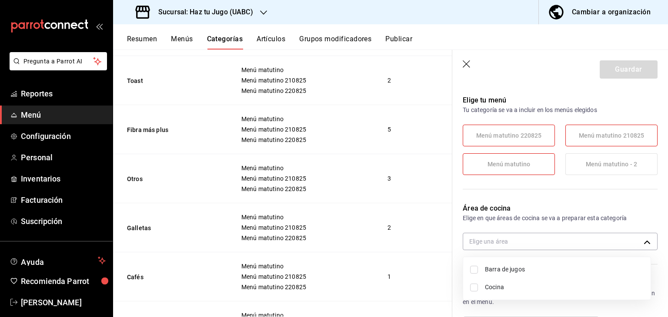
click at [474, 270] on input "checkbox" at bounding box center [474, 270] width 8 height 8
checkbox input "true"
type input "e4a7ee07-0022-4a27-8dec-62c345d72446"
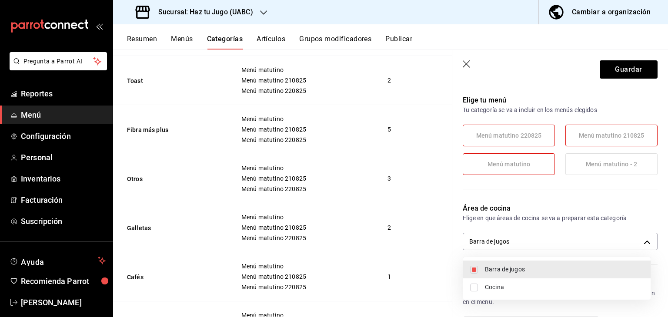
click at [630, 64] on div at bounding box center [334, 158] width 668 height 317
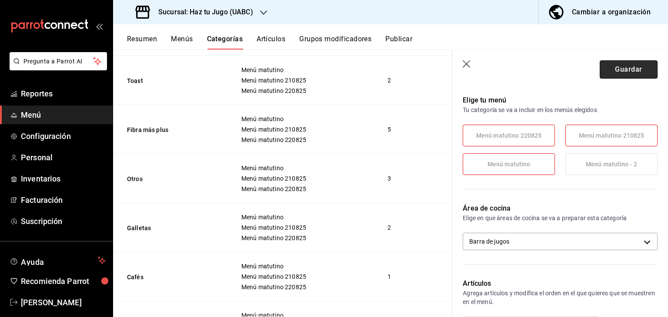
click at [623, 65] on button "Guardar" at bounding box center [629, 69] width 58 height 18
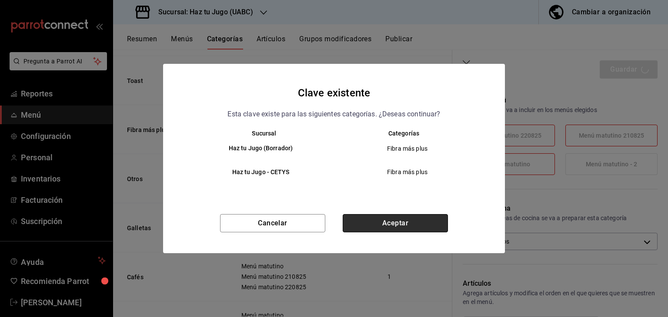
click at [403, 220] on button "Aceptar" at bounding box center [395, 223] width 105 height 18
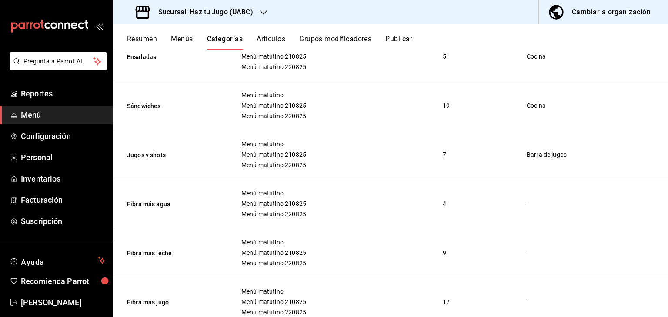
scroll to position [478, 0]
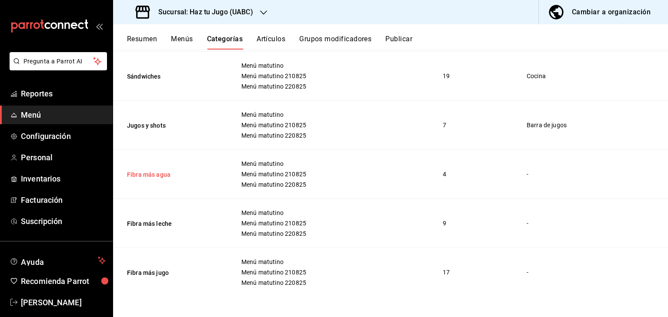
click at [154, 175] on button "Fibra más agua" at bounding box center [170, 174] width 87 height 9
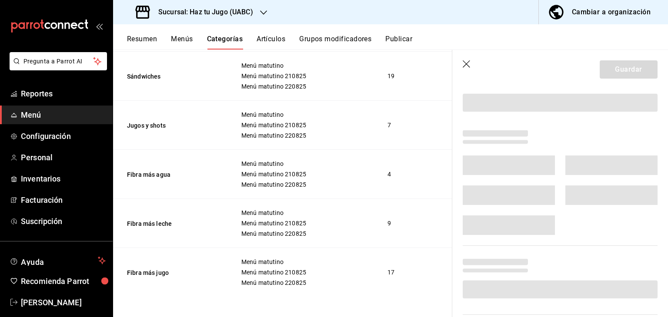
scroll to position [78, 0]
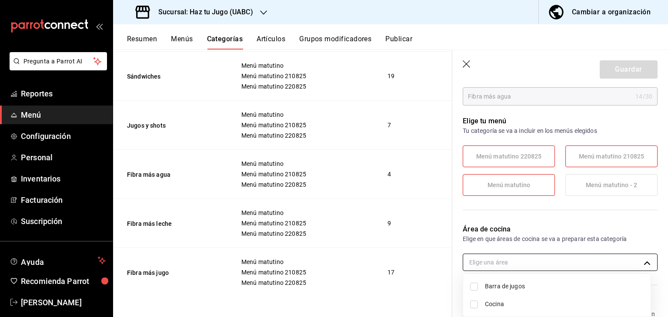
click at [624, 263] on body "Pregunta a Parrot AI Reportes Menú Configuración Personal Inventarios Facturaci…" at bounding box center [334, 158] width 668 height 317
click at [494, 282] on span "Barra de jugos" at bounding box center [564, 286] width 159 height 9
type input "e4a7ee07-0022-4a27-8dec-62c345d72446"
checkbox input "true"
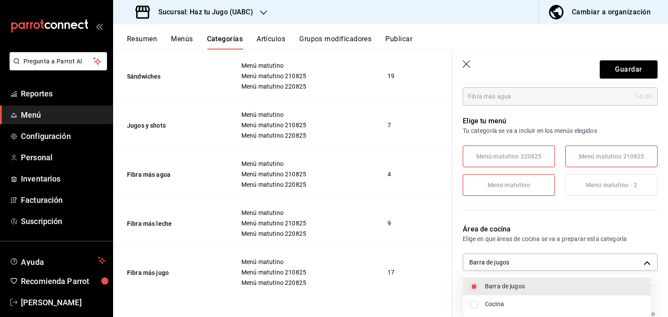
click at [616, 73] on div at bounding box center [334, 158] width 668 height 317
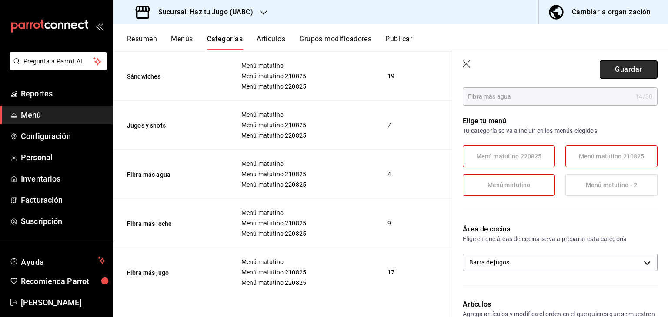
click at [626, 68] on button "Guardar" at bounding box center [629, 69] width 58 height 18
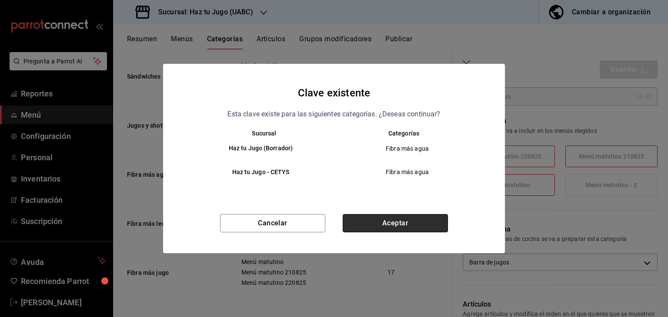
click at [428, 219] on button "Aceptar" at bounding box center [395, 223] width 105 height 18
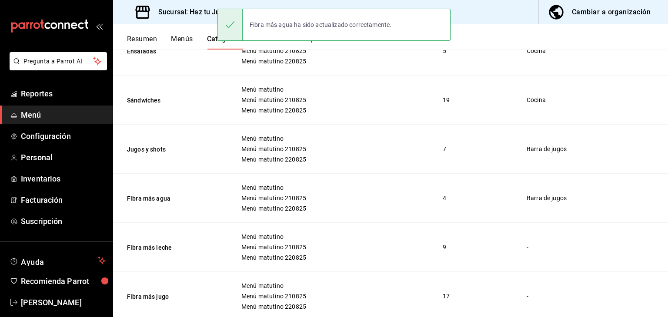
scroll to position [478, 0]
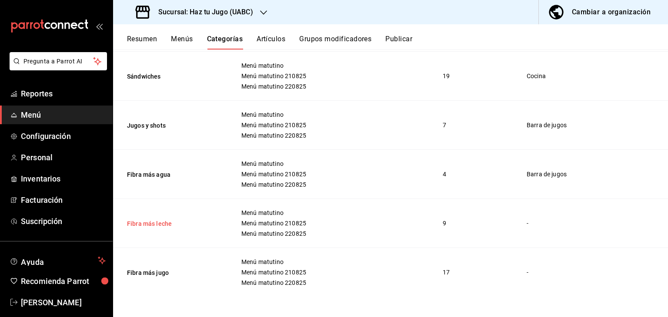
click at [165, 224] on button "Fibra más leche" at bounding box center [170, 224] width 87 height 9
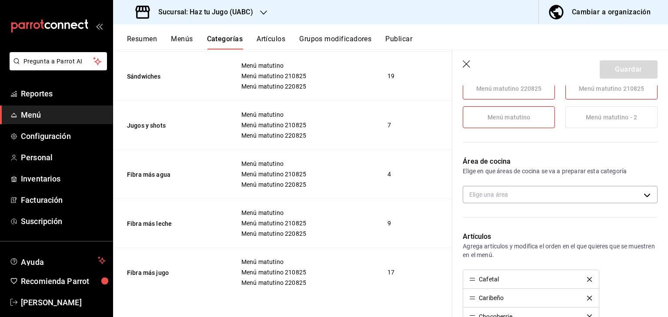
scroll to position [155, 0]
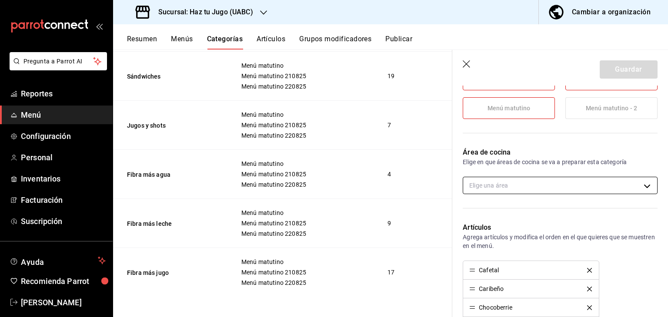
click at [605, 181] on body "Pregunta a Parrot AI Reportes Menú Configuración Personal Inventarios Facturaci…" at bounding box center [334, 158] width 668 height 317
click at [503, 215] on span "Barra de jugos" at bounding box center [564, 213] width 159 height 9
type input "e4a7ee07-0022-4a27-8dec-62c345d72446"
checkbox input "true"
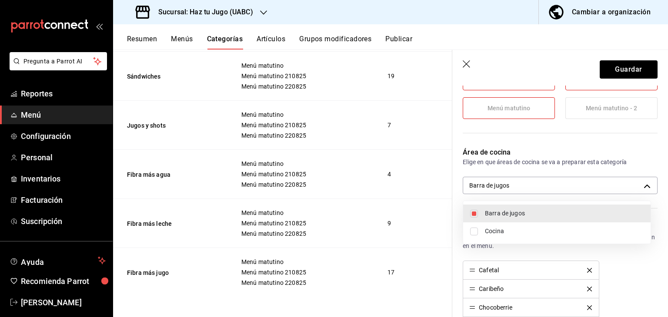
click at [632, 68] on div at bounding box center [334, 158] width 668 height 317
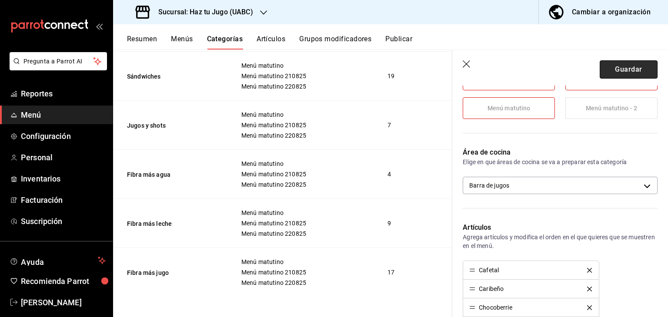
click at [620, 72] on button "Guardar" at bounding box center [629, 69] width 58 height 18
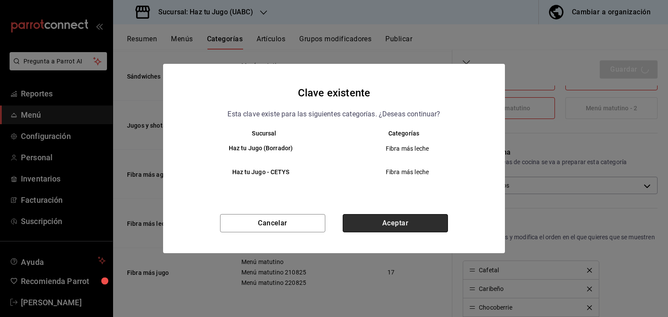
click at [409, 219] on button "Aceptar" at bounding box center [395, 223] width 105 height 18
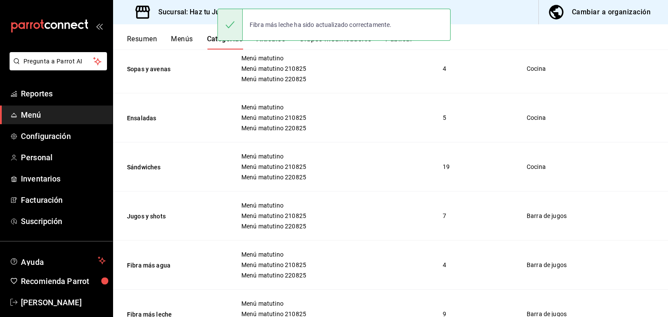
scroll to position [478, 0]
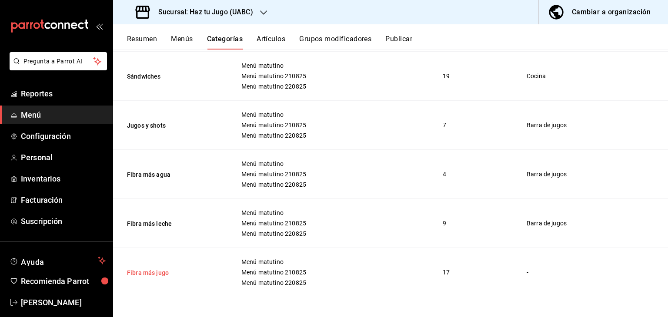
click at [160, 275] on button "Fibra más jugo" at bounding box center [170, 273] width 87 height 9
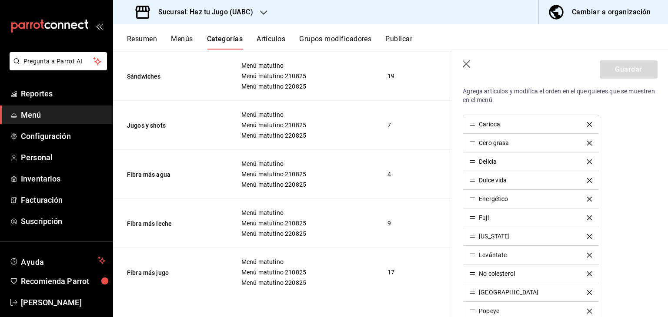
scroll to position [157, 0]
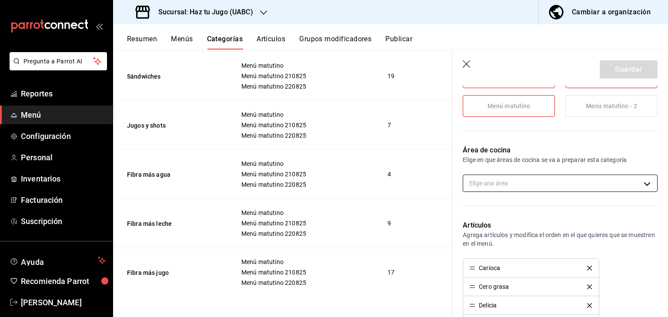
click at [589, 180] on body "Pregunta a Parrot AI Reportes Menú Configuración Personal Inventarios Facturaci…" at bounding box center [334, 158] width 668 height 317
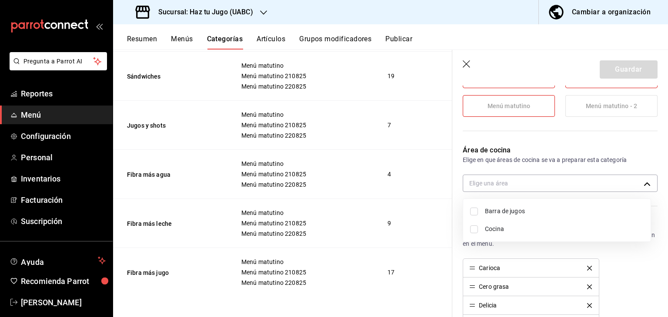
click at [510, 210] on span "Barra de jugos" at bounding box center [564, 211] width 159 height 9
type input "e4a7ee07-0022-4a27-8dec-62c345d72446"
checkbox input "true"
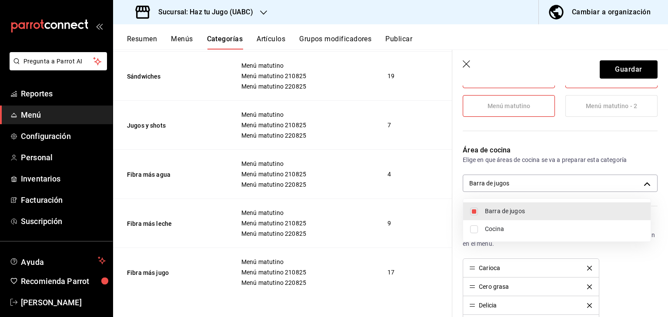
click at [620, 68] on div at bounding box center [334, 158] width 668 height 317
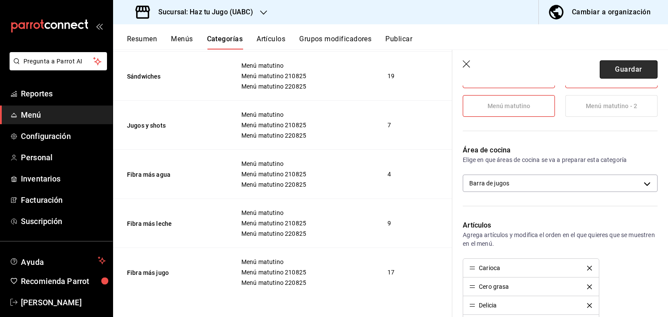
click at [627, 68] on button "Guardar" at bounding box center [629, 69] width 58 height 18
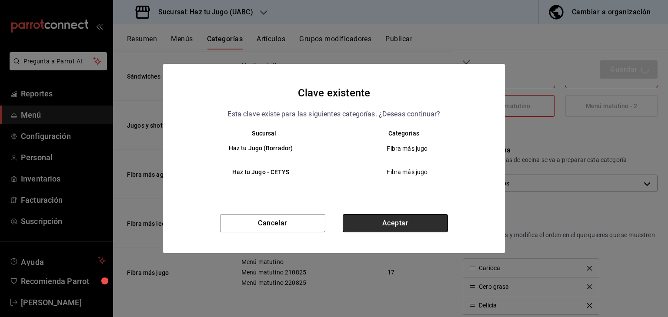
click at [393, 228] on button "Aceptar" at bounding box center [395, 223] width 105 height 18
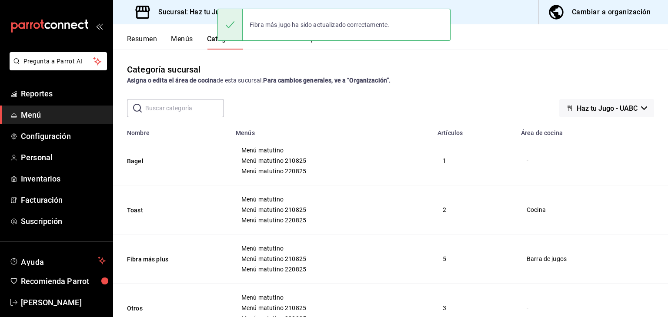
scroll to position [2, 0]
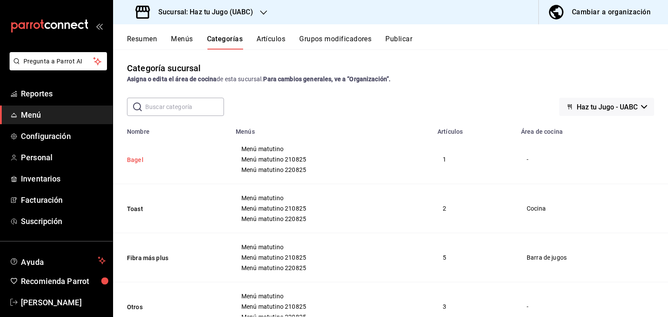
click at [131, 160] on button "Bagel" at bounding box center [170, 160] width 87 height 9
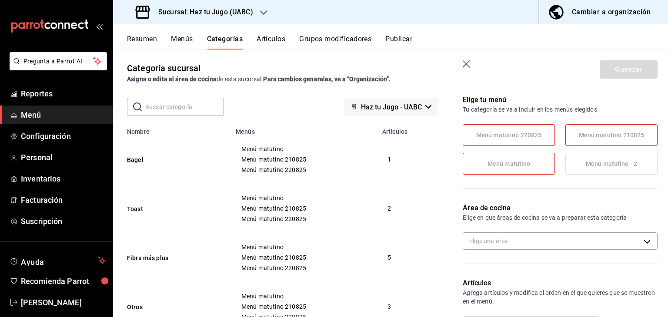
scroll to position [104, 0]
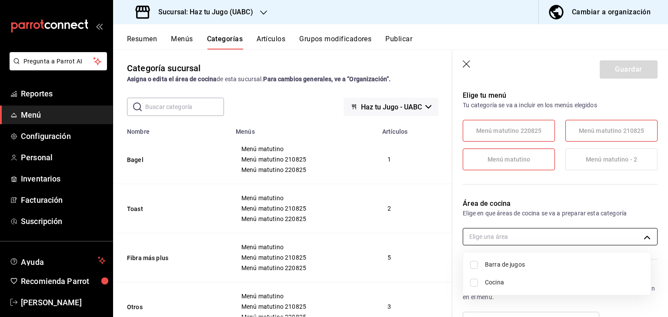
click at [622, 235] on body "Pregunta a Parrot AI Reportes Menú Configuración Personal Inventarios Facturaci…" at bounding box center [334, 158] width 668 height 317
click at [497, 284] on span "Cocina" at bounding box center [564, 282] width 159 height 9
type input "ef289512-750d-4990-9a3b-92273ee8559d"
checkbox input "true"
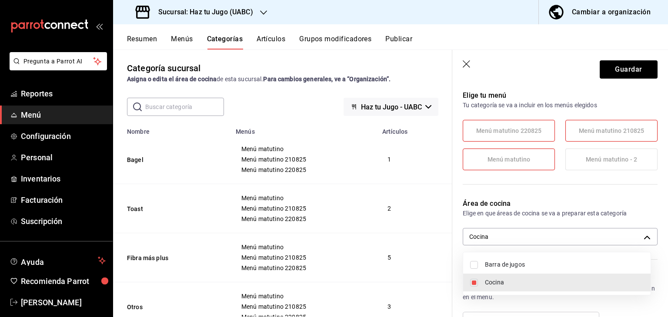
click at [627, 71] on div at bounding box center [334, 158] width 668 height 317
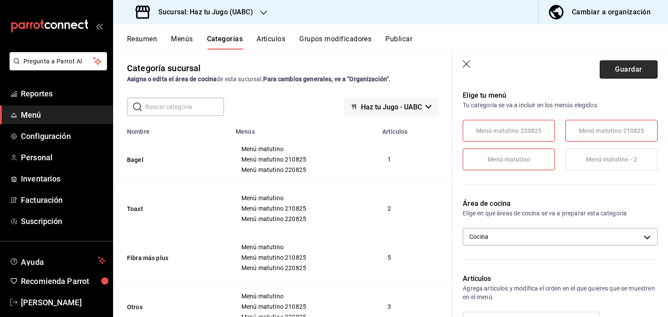
click at [615, 78] on button "Guardar" at bounding box center [629, 69] width 58 height 18
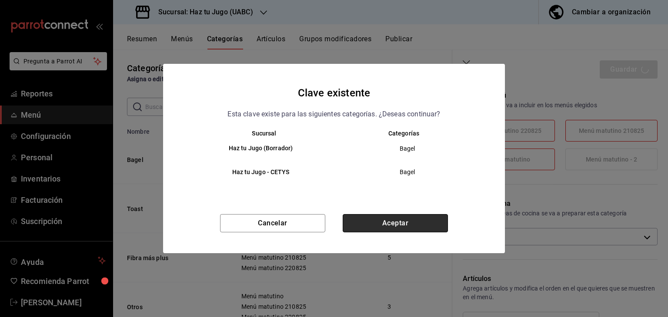
click at [419, 222] on button "Aceptar" at bounding box center [395, 223] width 105 height 18
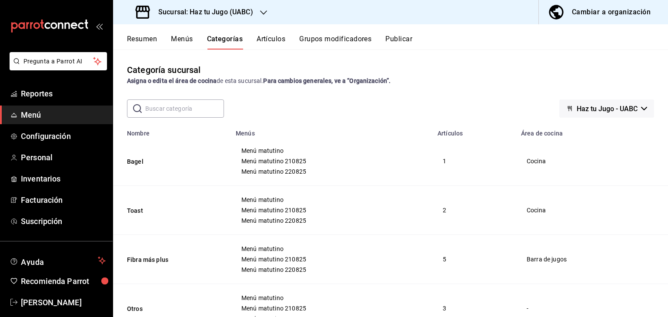
click at [179, 40] on button "Menús" at bounding box center [182, 42] width 22 height 15
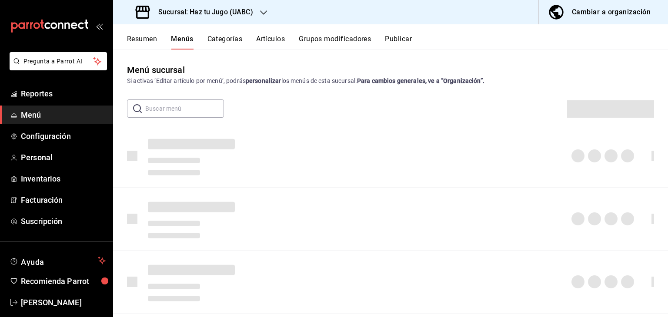
click at [228, 45] on button "Categorías" at bounding box center [224, 42] width 35 height 15
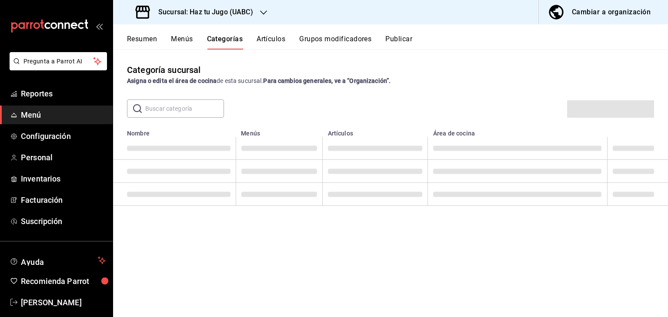
click at [228, 45] on button "Categorías" at bounding box center [225, 42] width 36 height 15
